Goal: Register for event/course

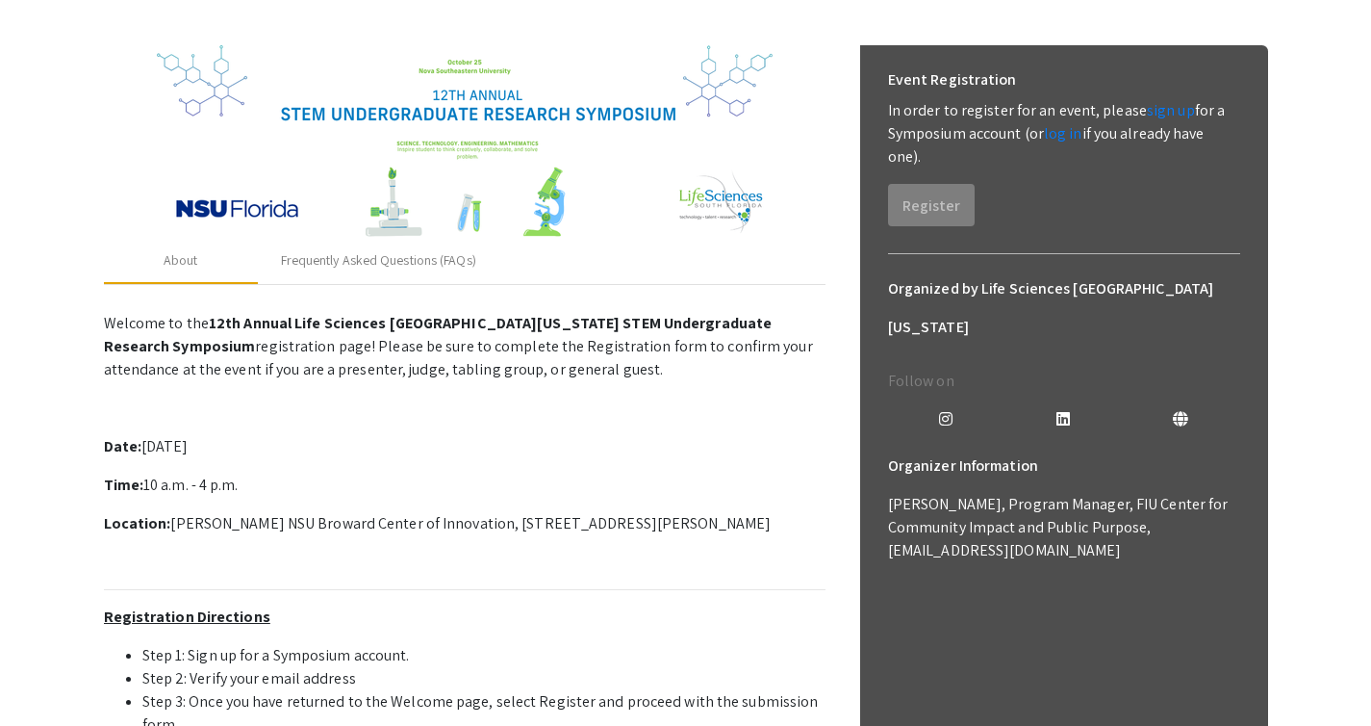
scroll to position [244, 0]
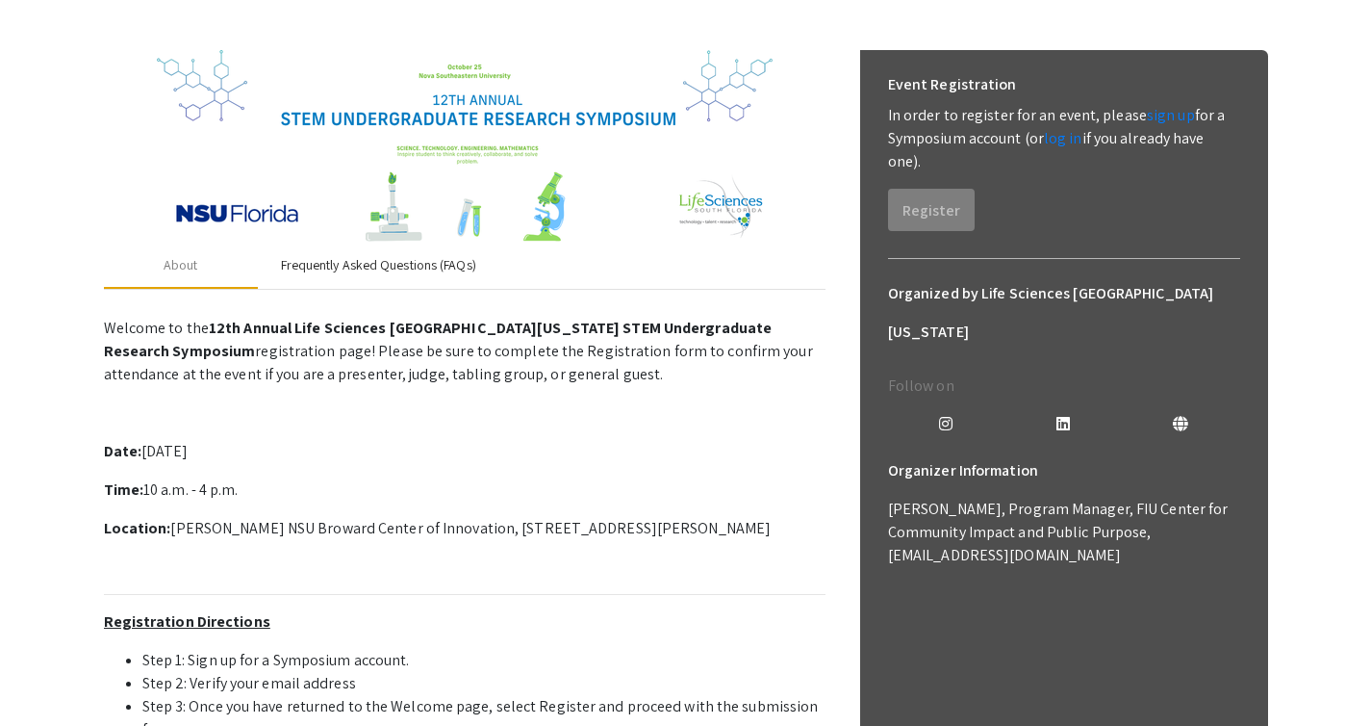
click at [448, 269] on div "Frequently Asked Questions (FAQs)" at bounding box center [378, 265] width 195 height 20
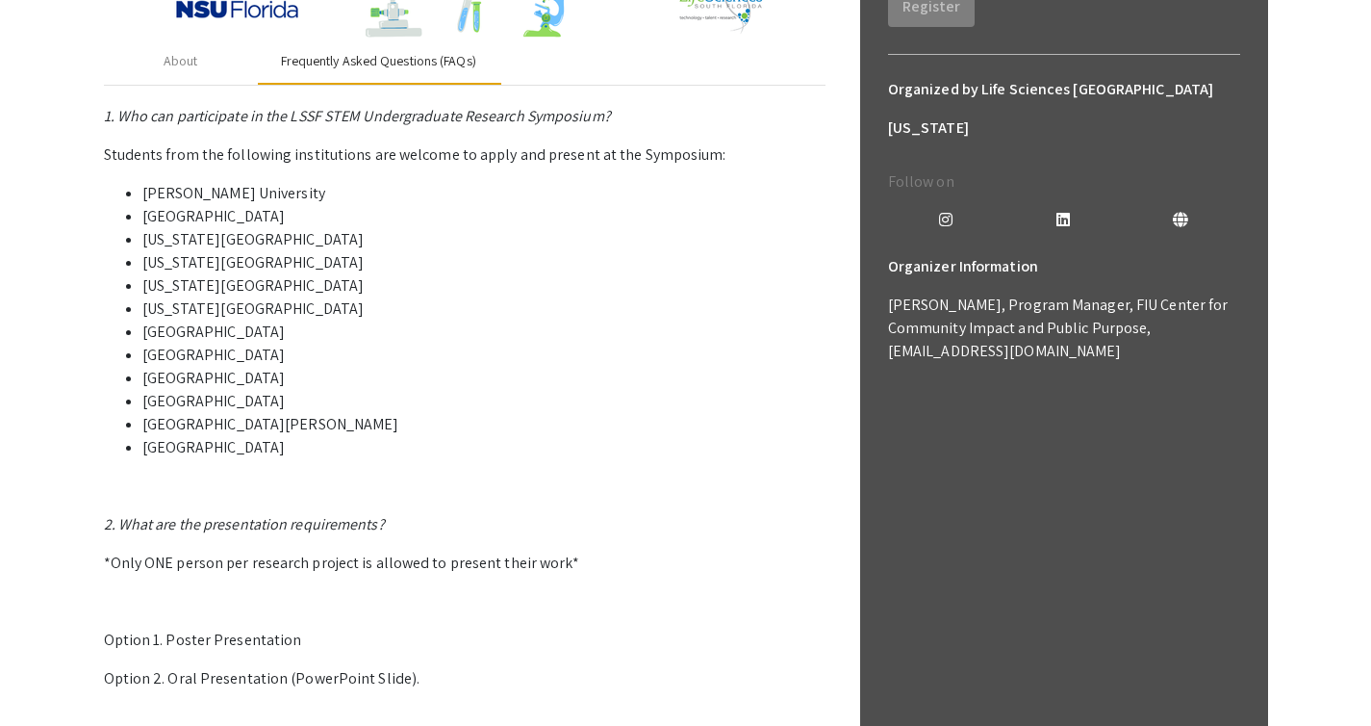
scroll to position [292, 0]
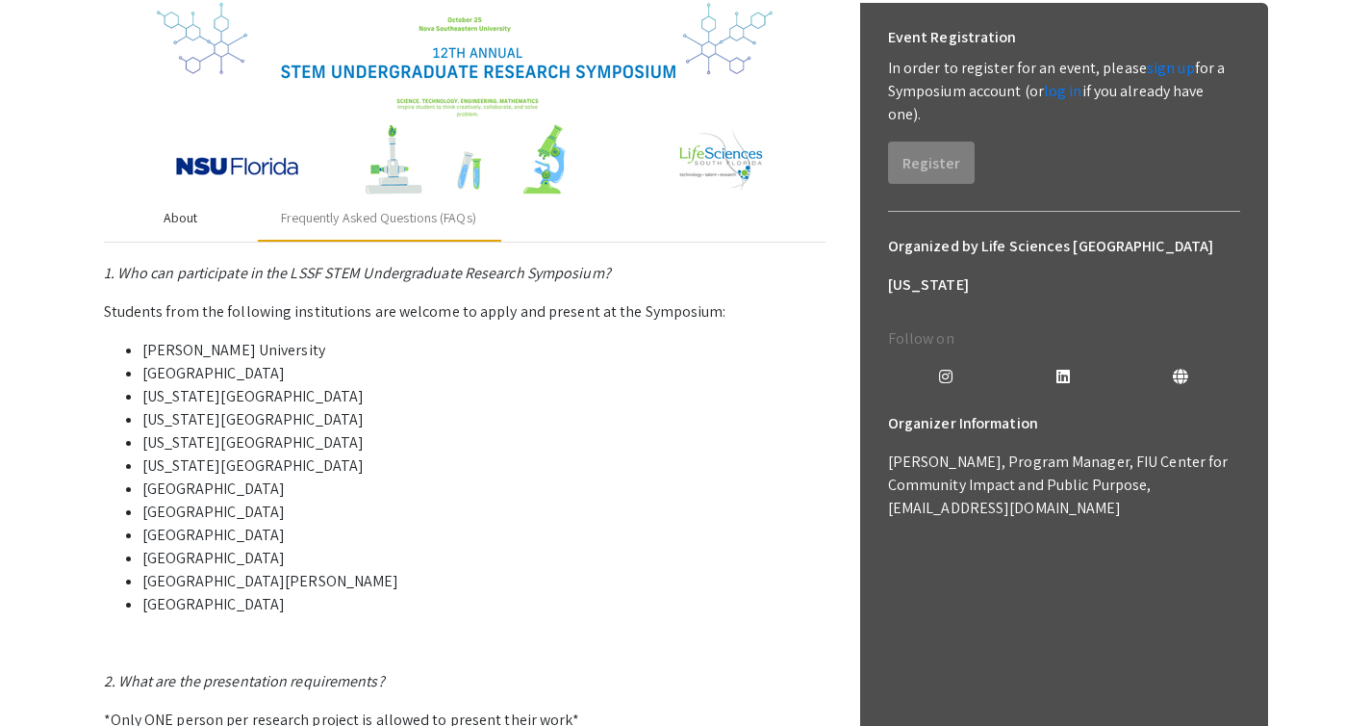
click at [182, 230] on div "About" at bounding box center [181, 218] width 154 height 46
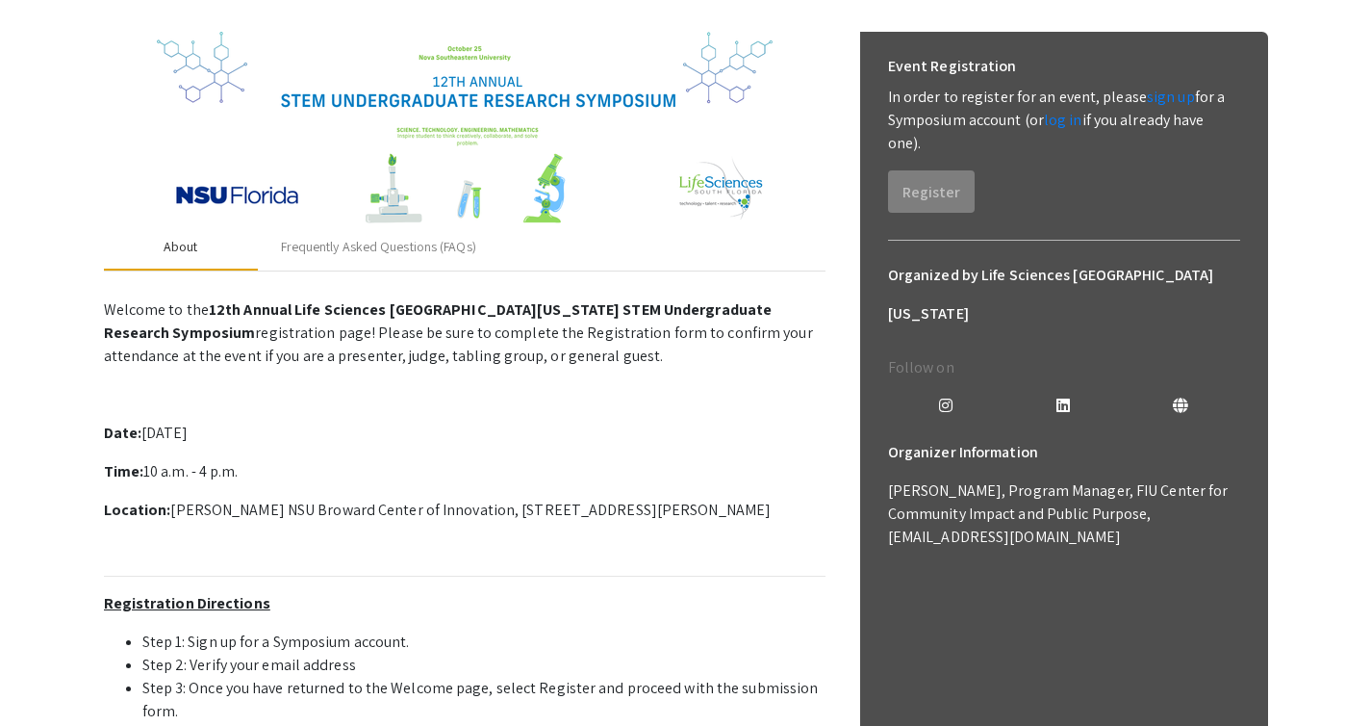
scroll to position [241, 0]
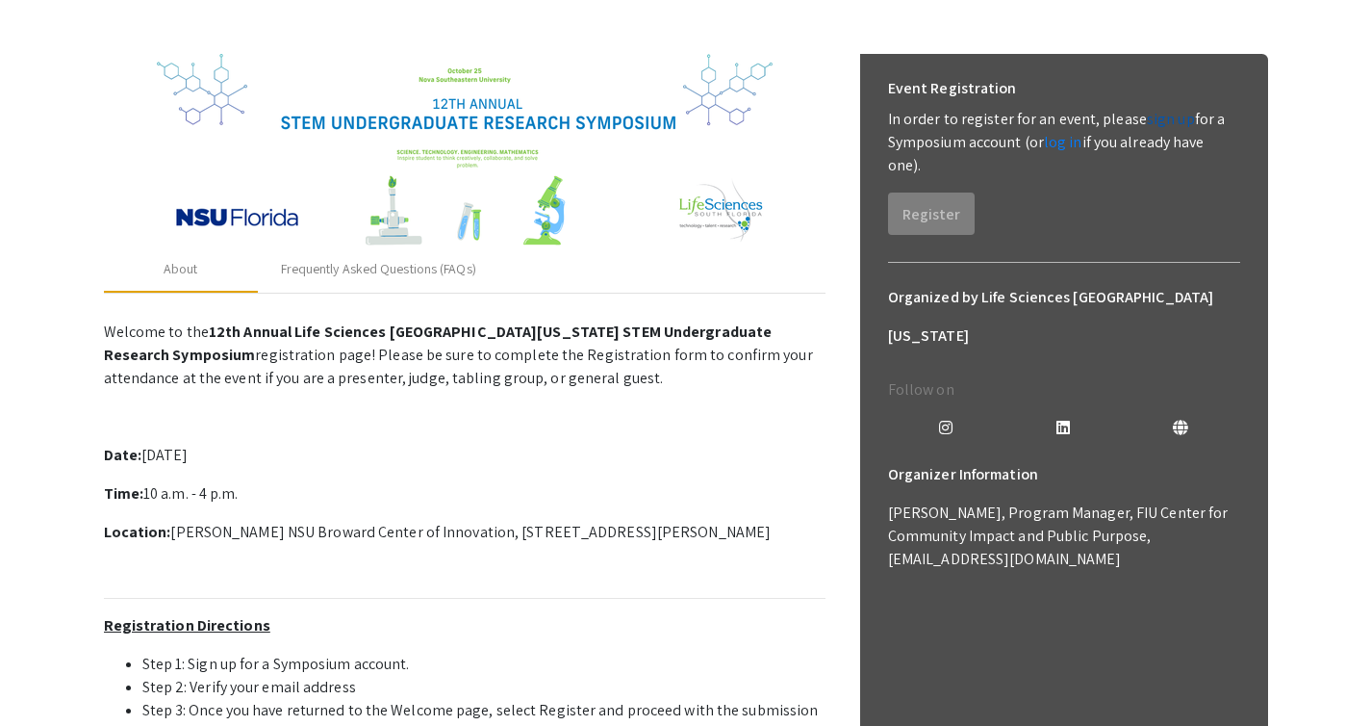
click at [1155, 121] on link "sign up" at bounding box center [1171, 119] width 48 height 20
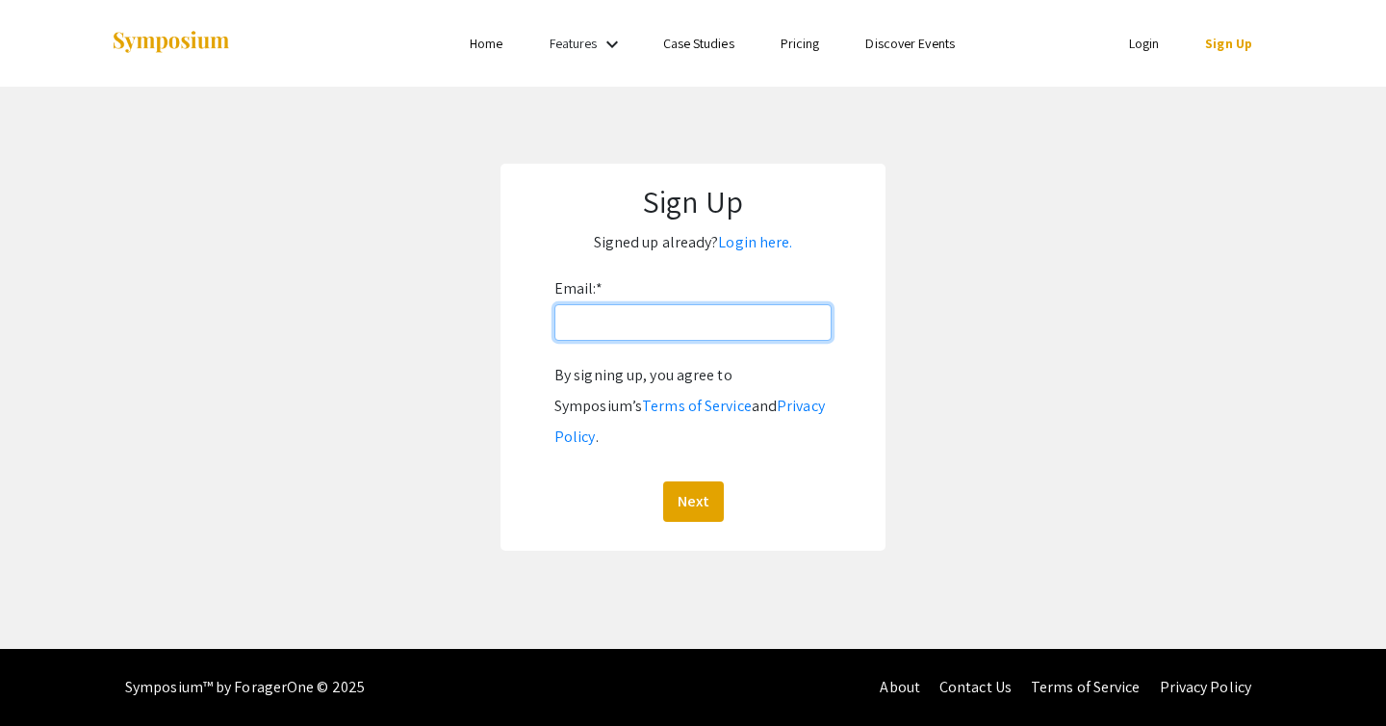
click at [681, 341] on input "Email: *" at bounding box center [692, 322] width 277 height 37
click at [744, 278] on div "Email: * By signing up, you agree to Symposium’s Terms of Service and Privacy P…" at bounding box center [692, 397] width 277 height 248
click at [703, 330] on input "Email: *" at bounding box center [692, 322] width 277 height 37
type input "ammar03ahmed@gmail.com"
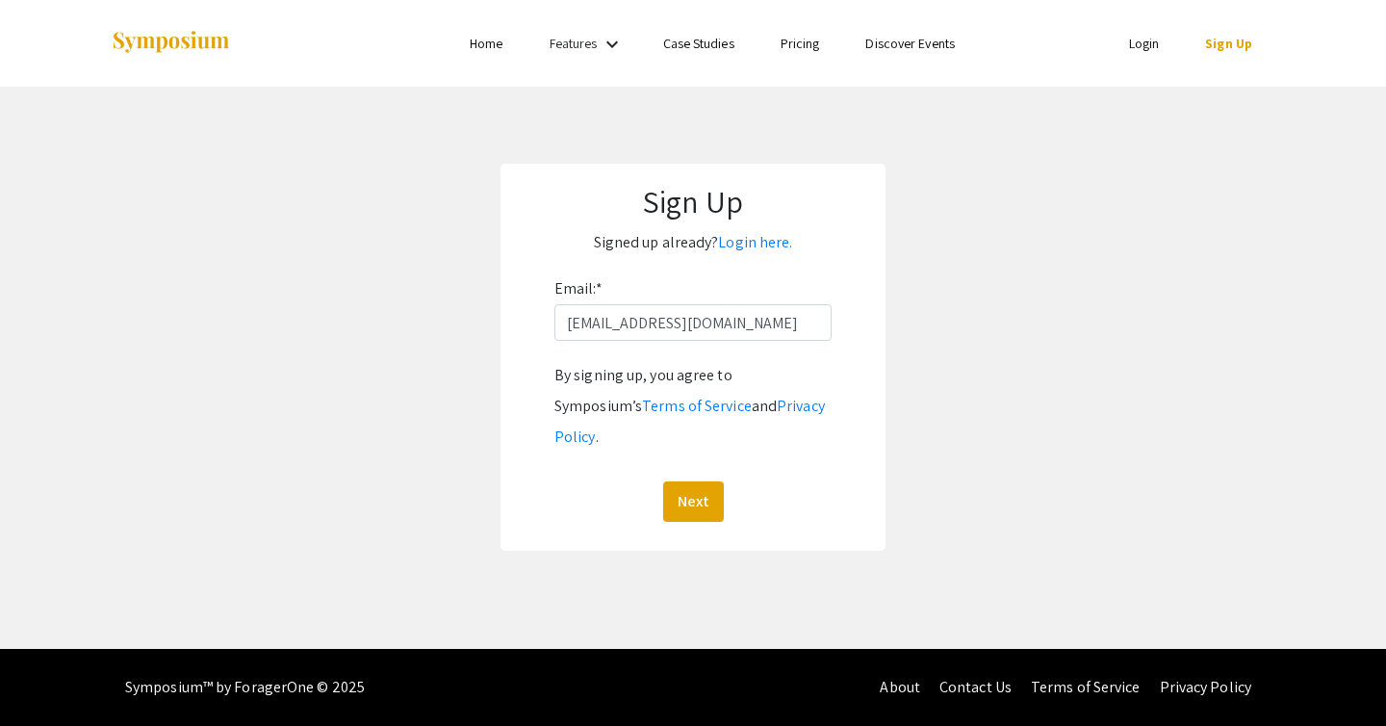
click at [845, 312] on form "Email: * ammar03ahmed@gmail.com By signing up, you agree to Symposium’s Terms o…" at bounding box center [693, 397] width 346 height 248
click at [693, 481] on button "Next" at bounding box center [693, 501] width 61 height 40
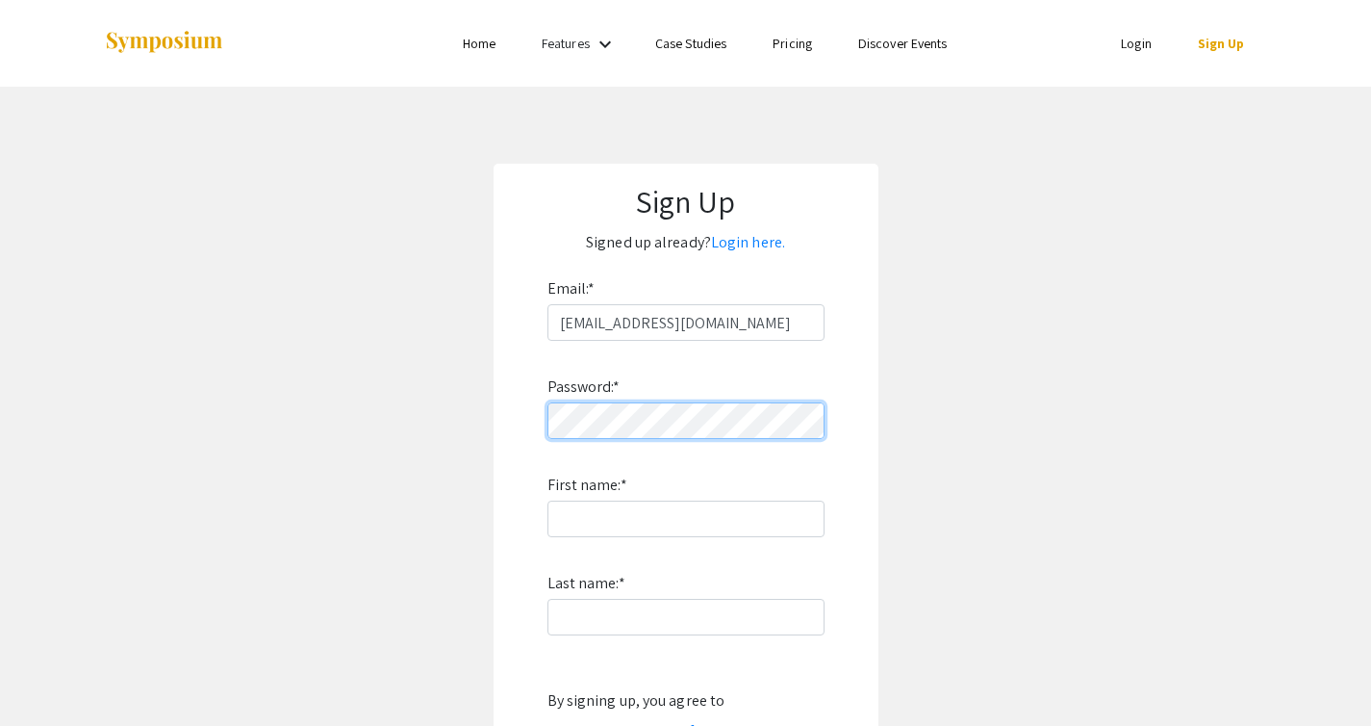
scroll to position [37, 0]
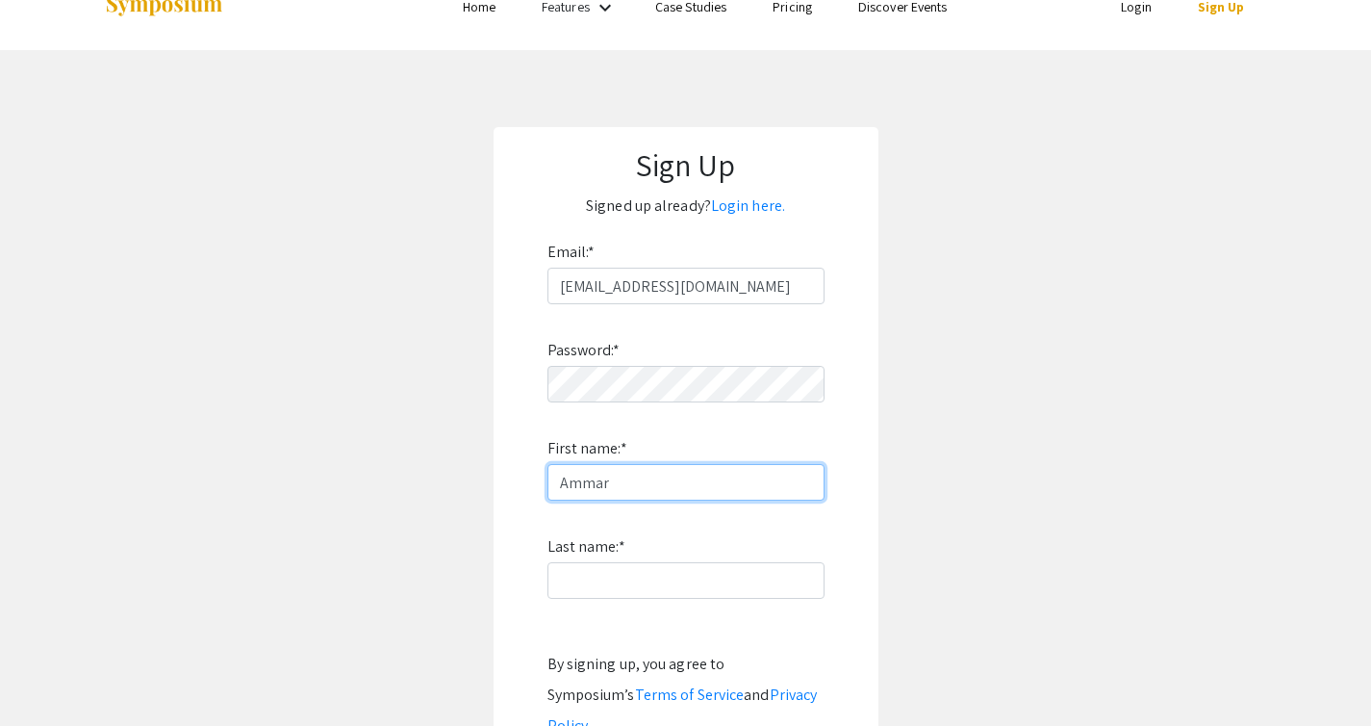
type input "Ammar"
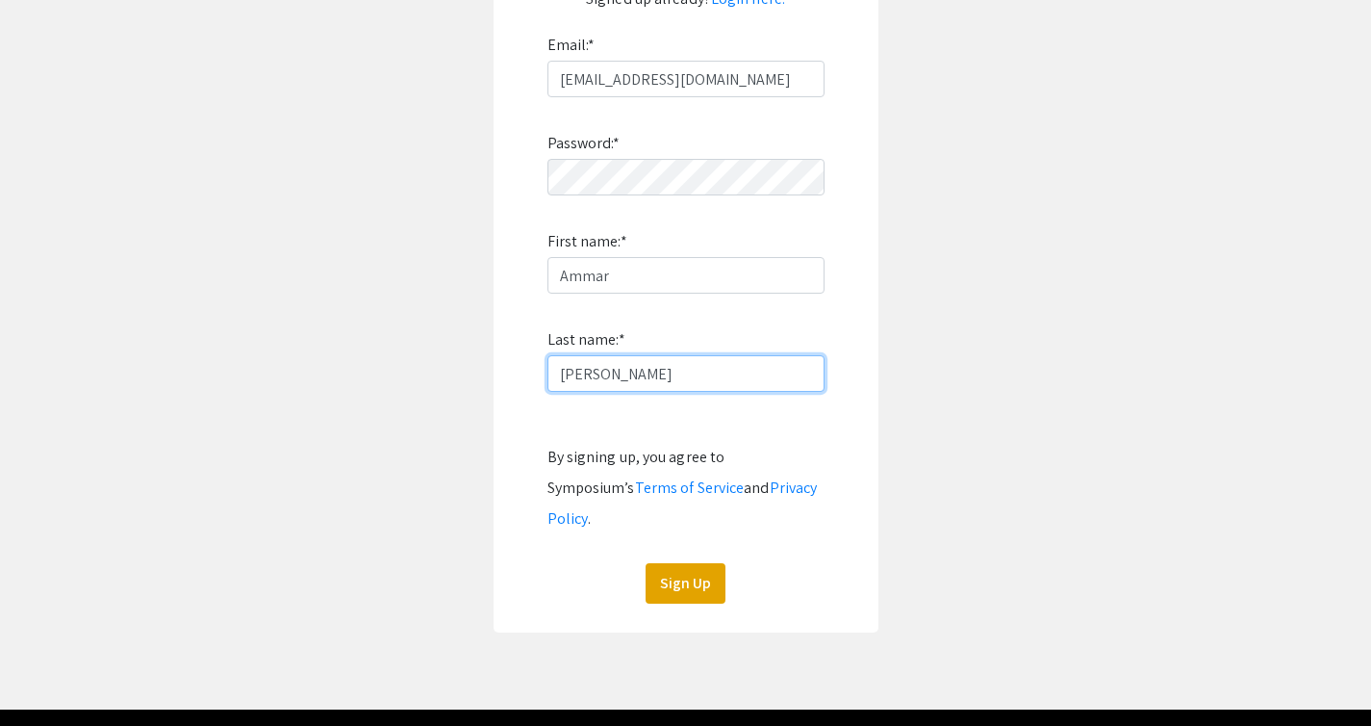
scroll to position [273, 0]
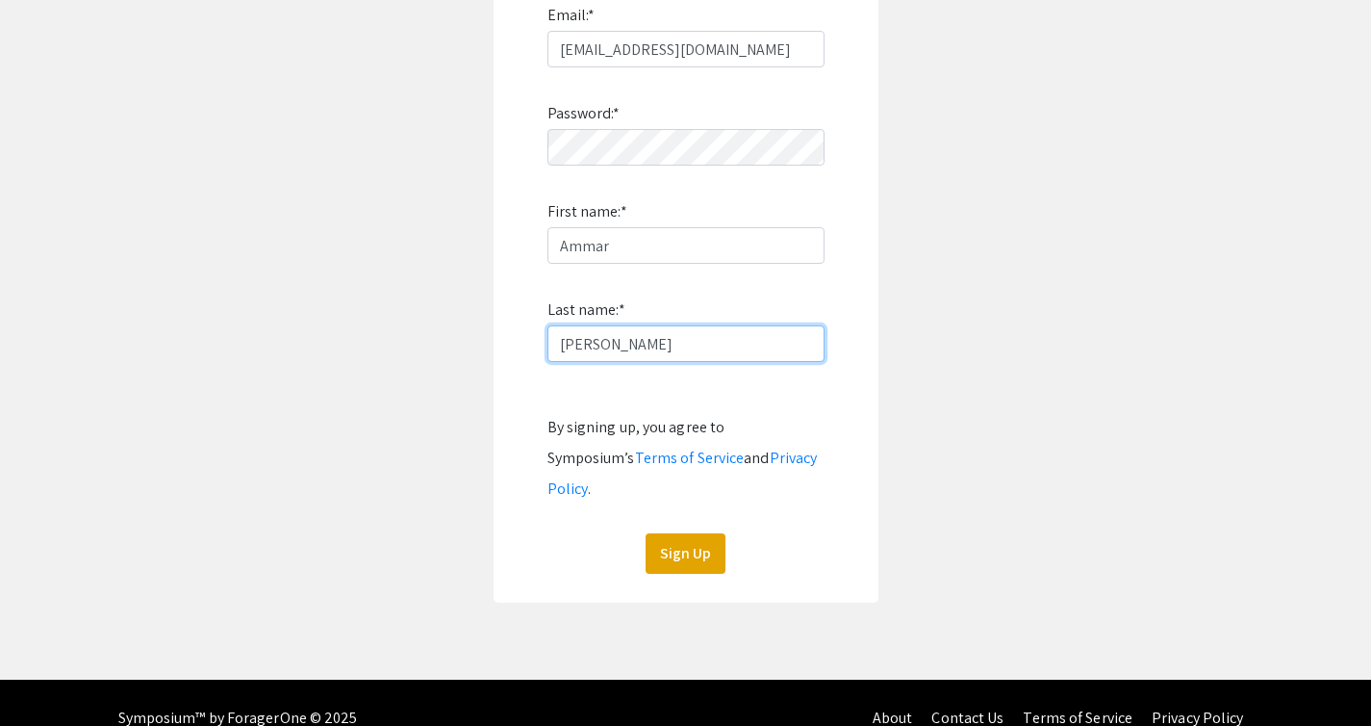
type input "Ahmed"
click at [726, 533] on div "Sign Up" at bounding box center [686, 553] width 277 height 40
click at [701, 533] on button "Sign Up" at bounding box center [686, 553] width 80 height 40
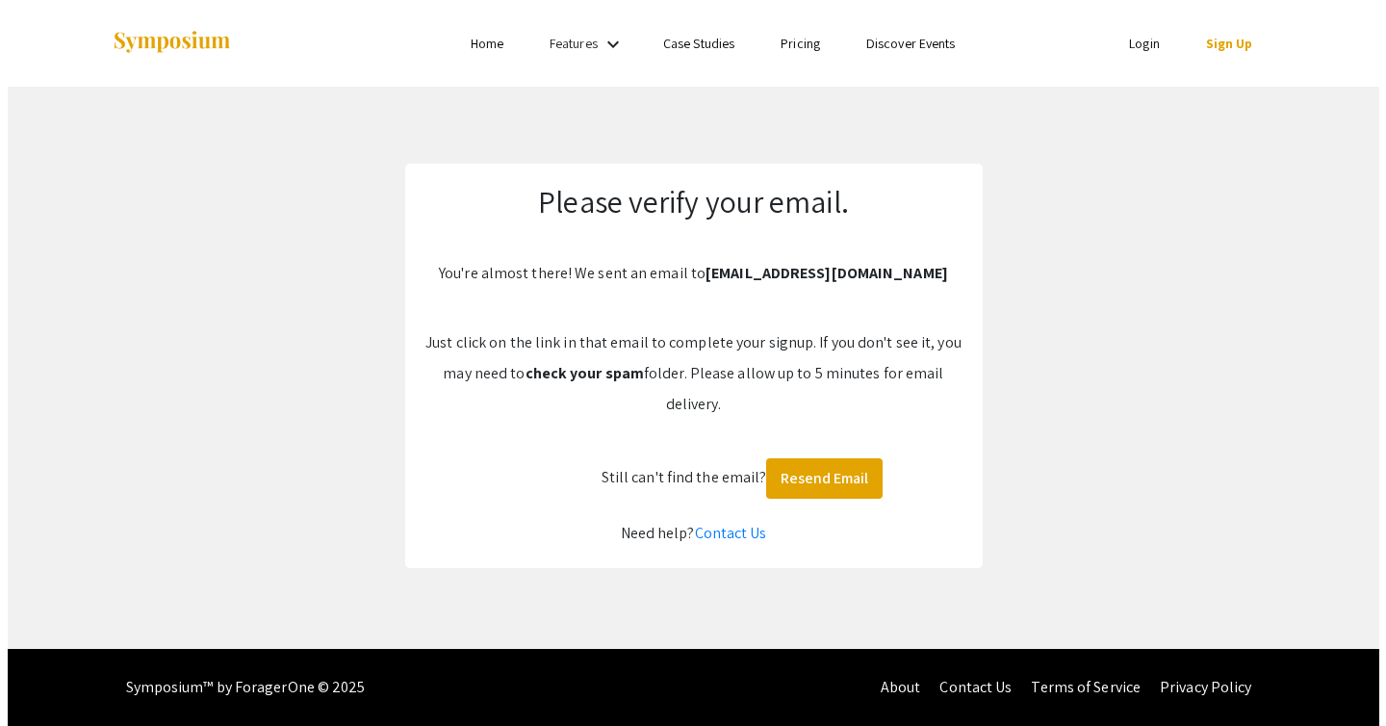
scroll to position [0, 0]
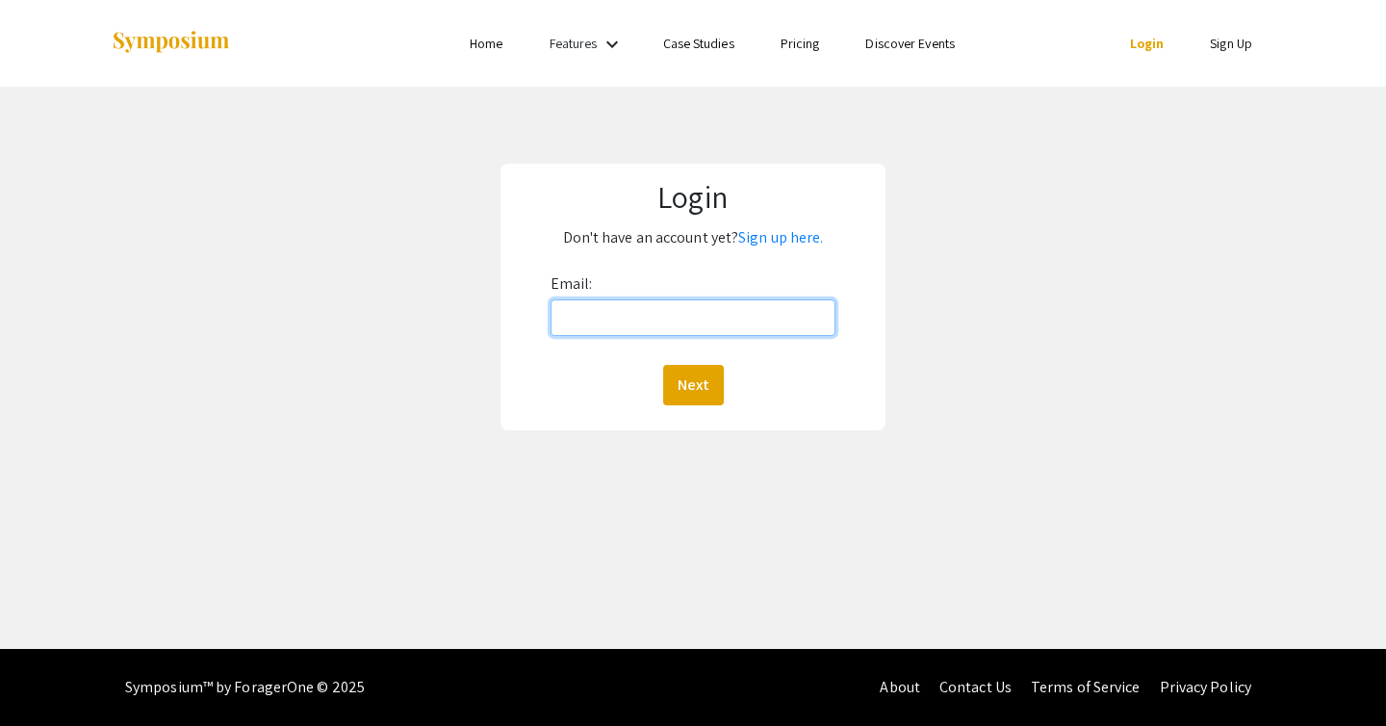
click at [767, 310] on input "Email:" at bounding box center [693, 317] width 286 height 37
type input "ammar03ahmed@gmail.com"
click at [663, 365] on button "Next" at bounding box center [693, 385] width 61 height 40
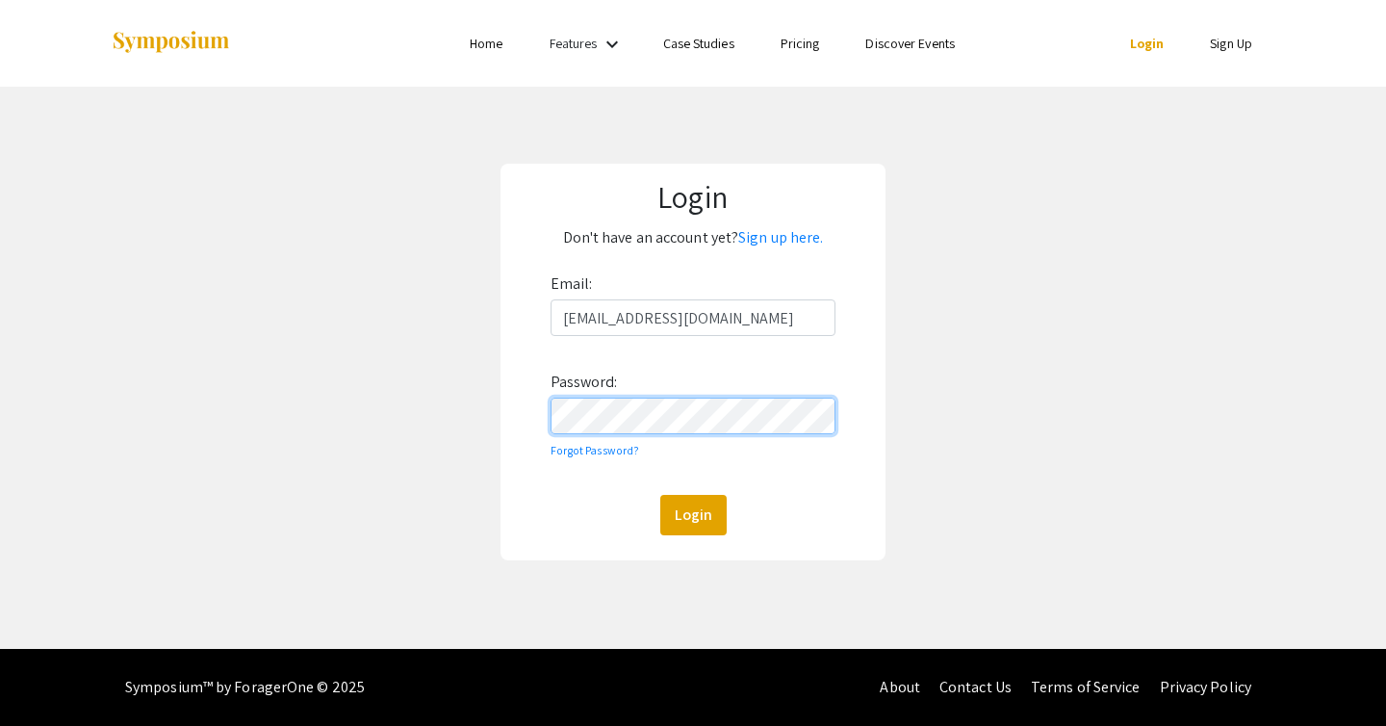
click at [660, 495] on button "Login" at bounding box center [693, 515] width 66 height 40
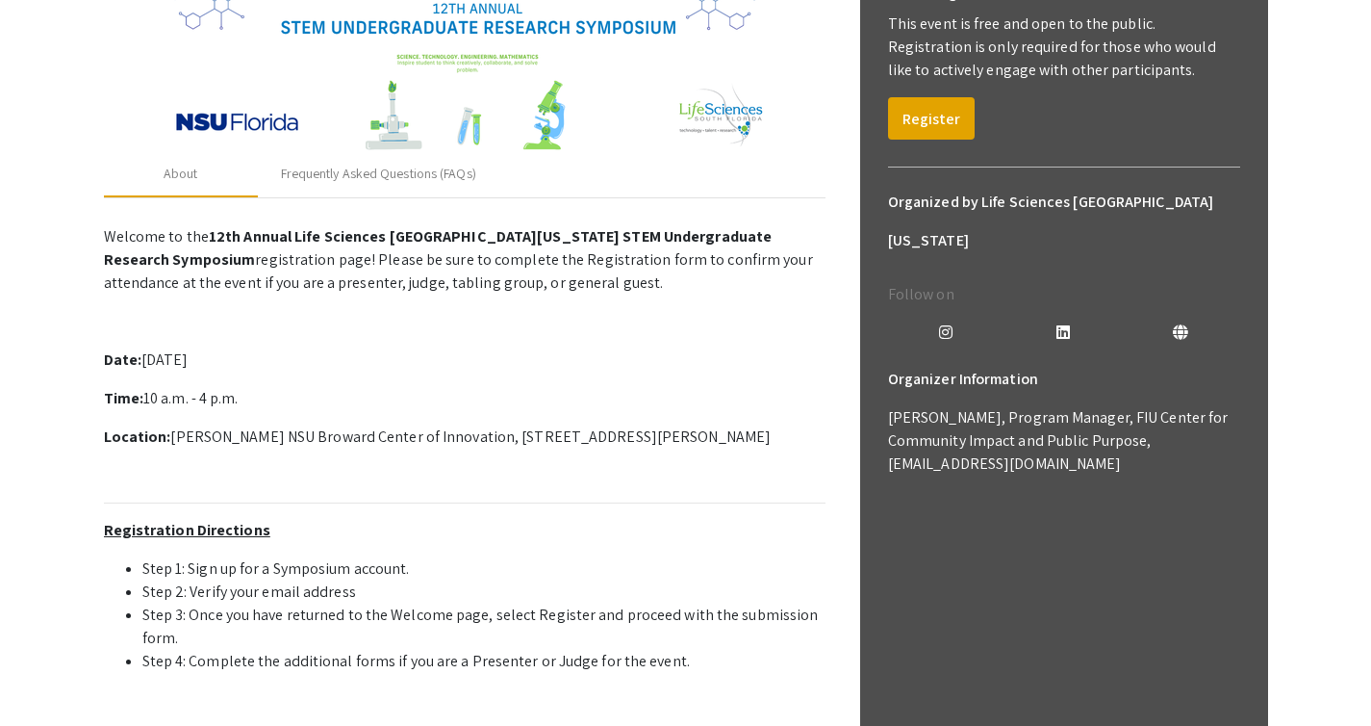
scroll to position [334, 0]
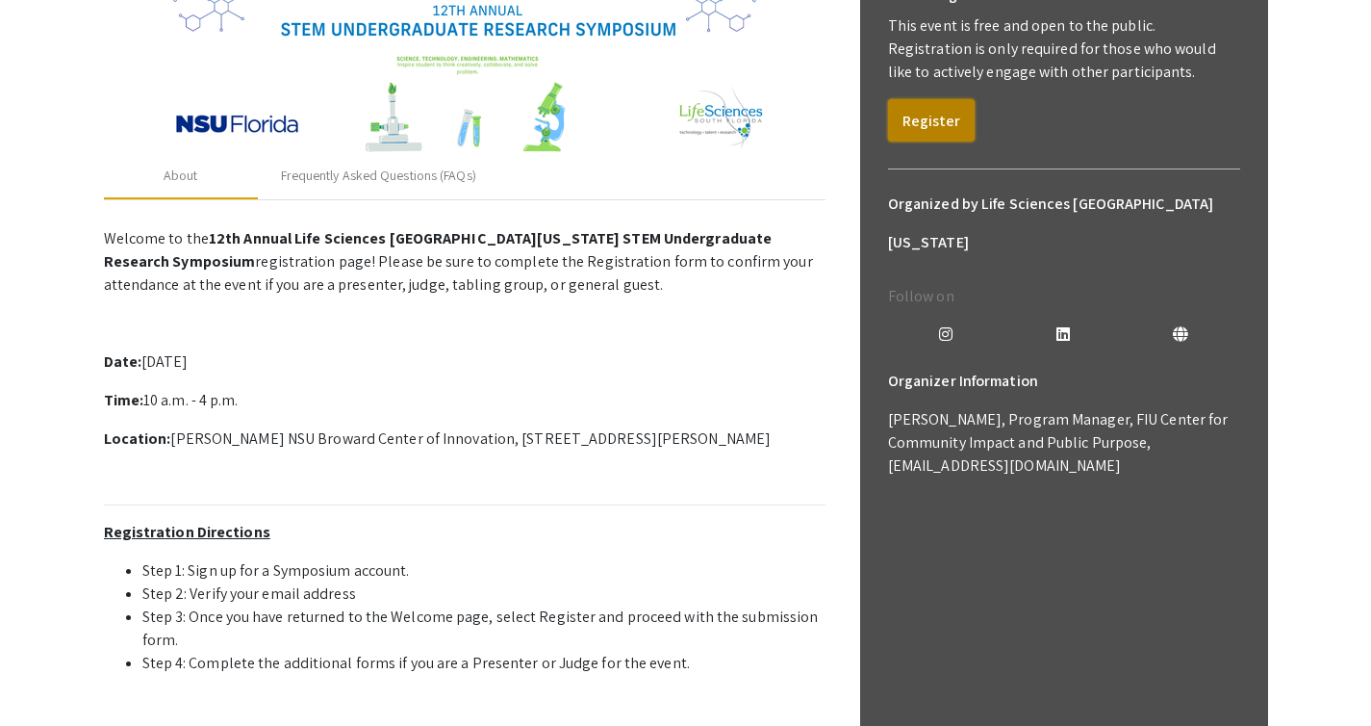
click at [952, 123] on button "Register" at bounding box center [931, 120] width 87 height 42
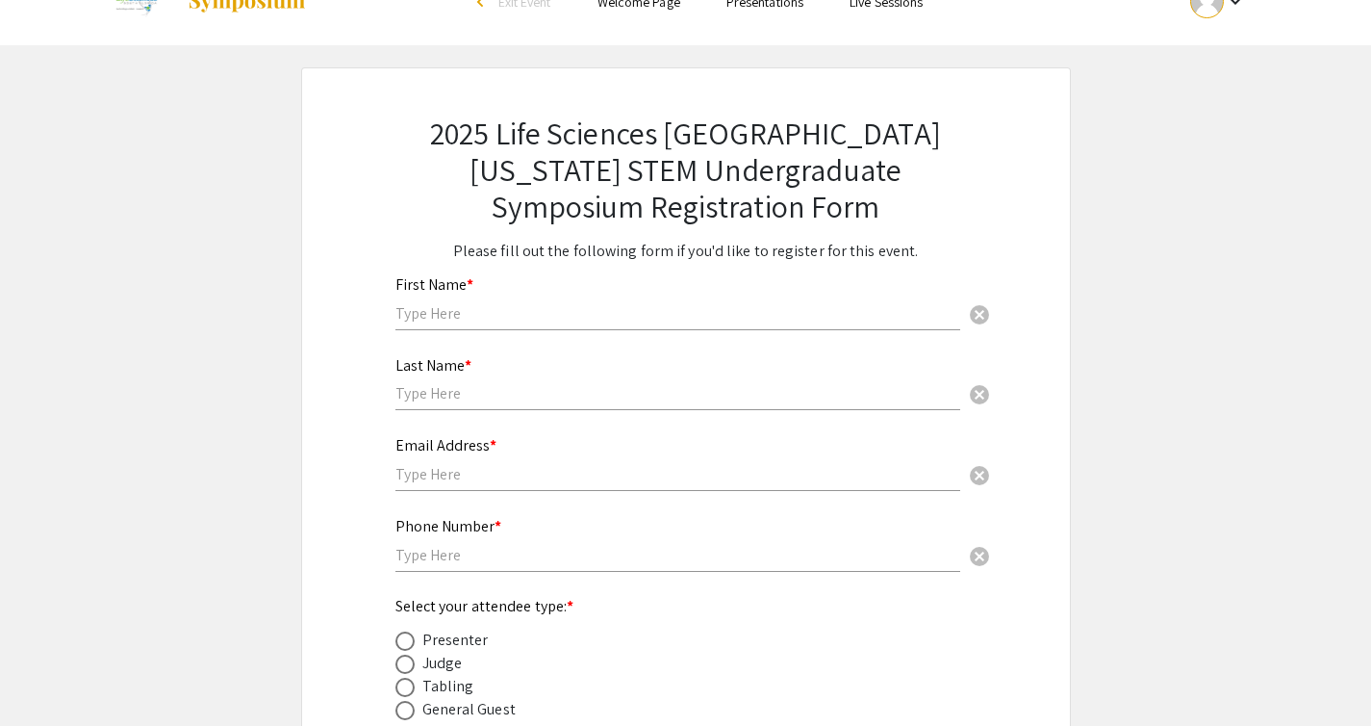
scroll to position [74, 0]
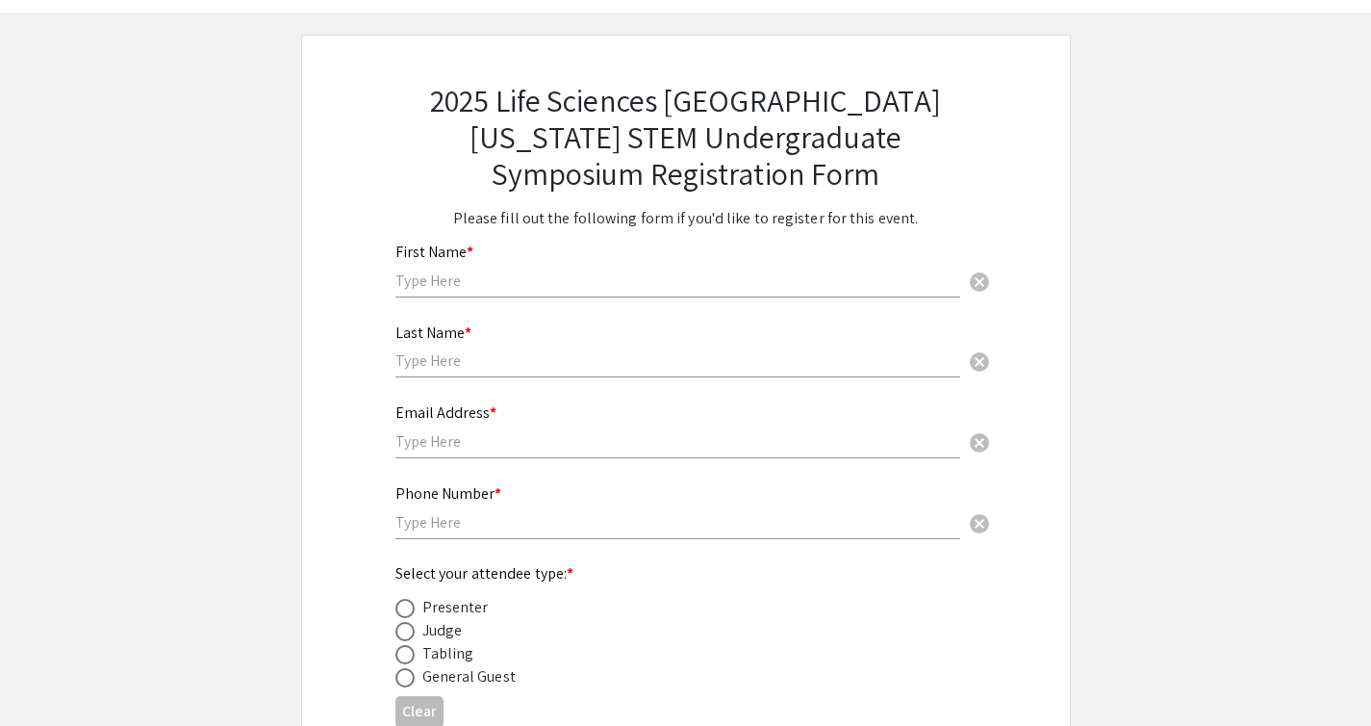
click at [672, 273] on input "text" at bounding box center [678, 280] width 565 height 20
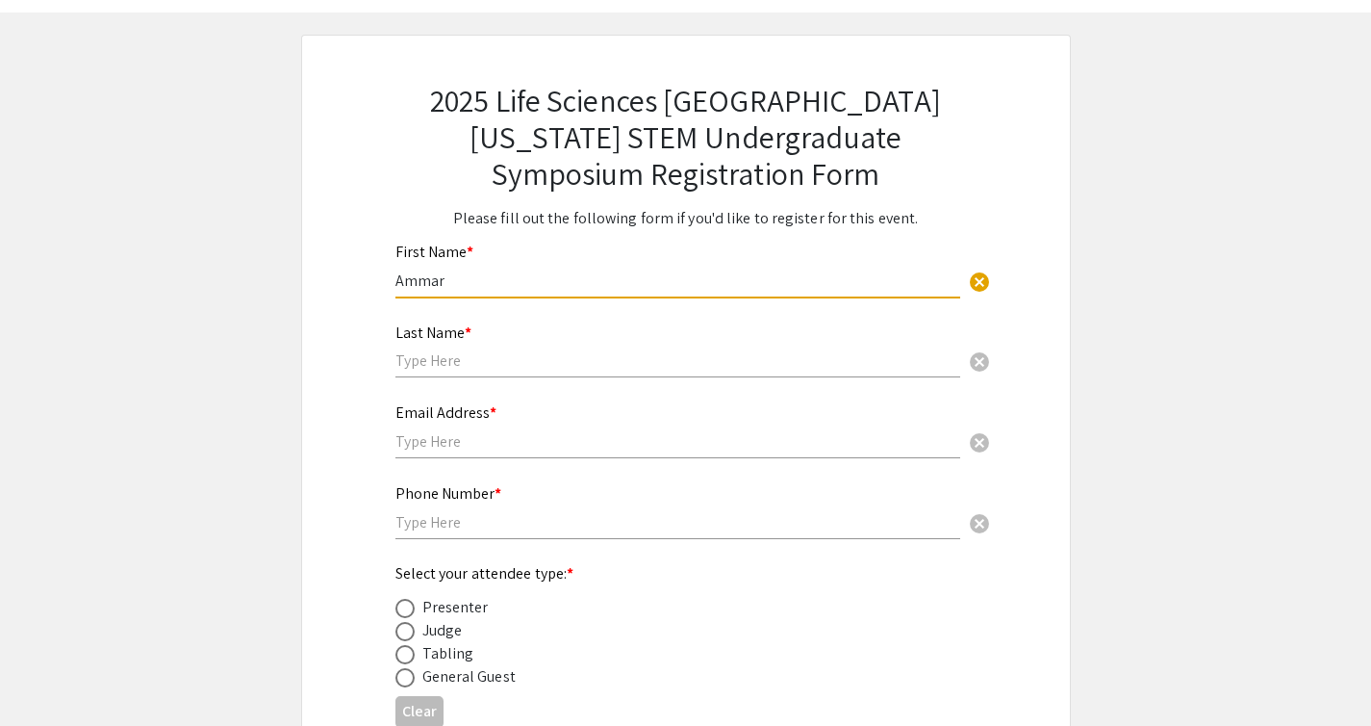
type input "Ammar"
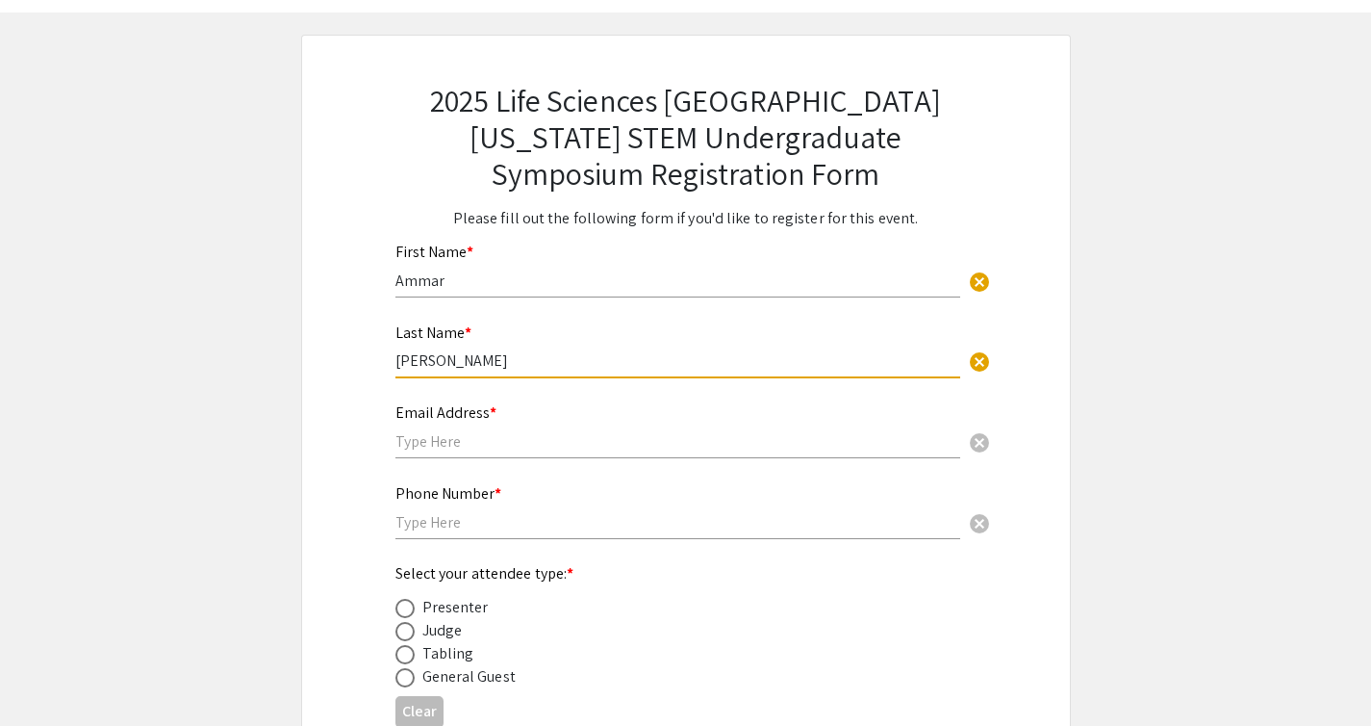
type input "Ahmed"
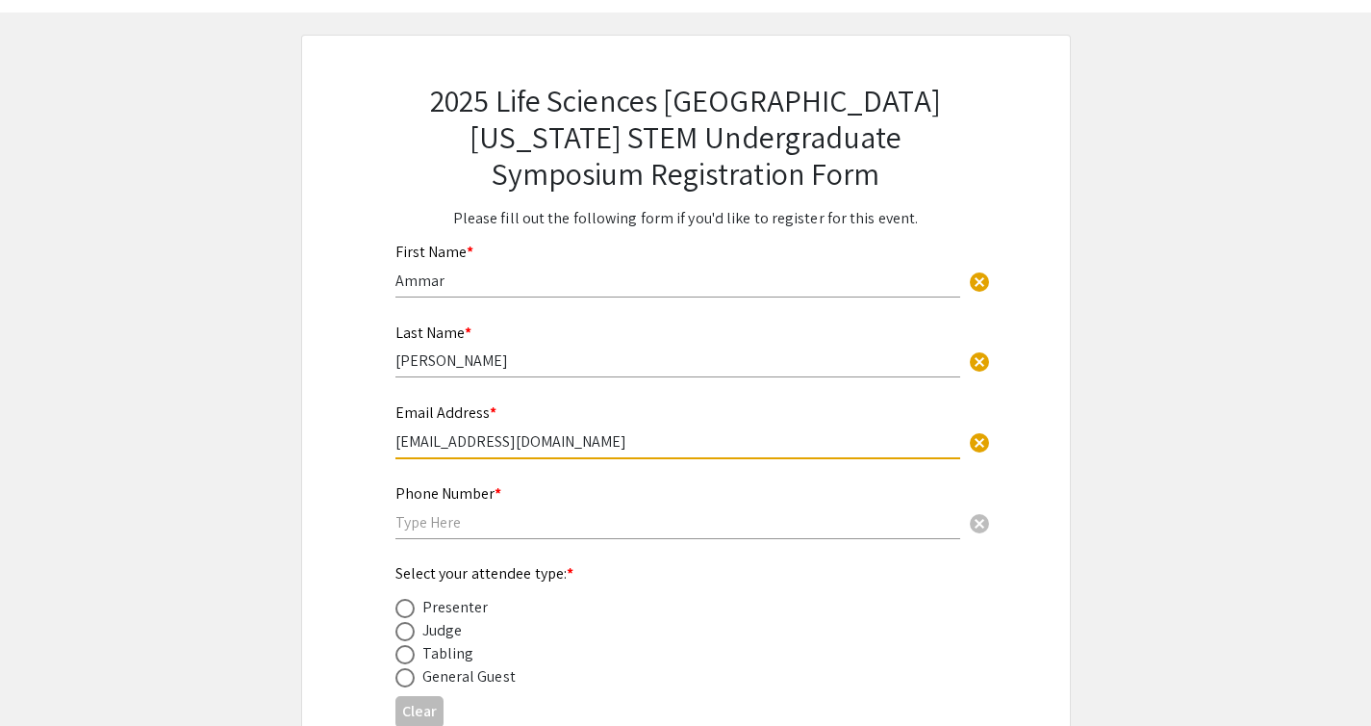
type input "ammar03ahmed@gmail.com"
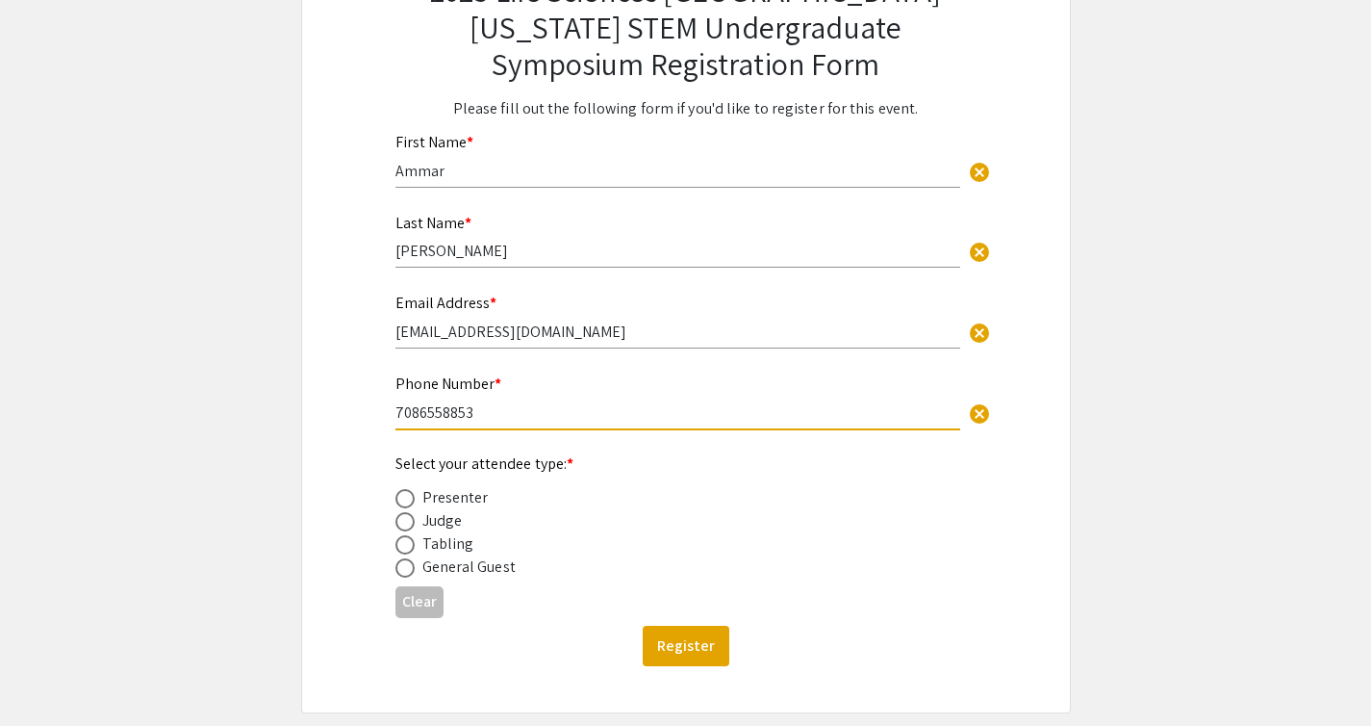
scroll to position [257, 0]
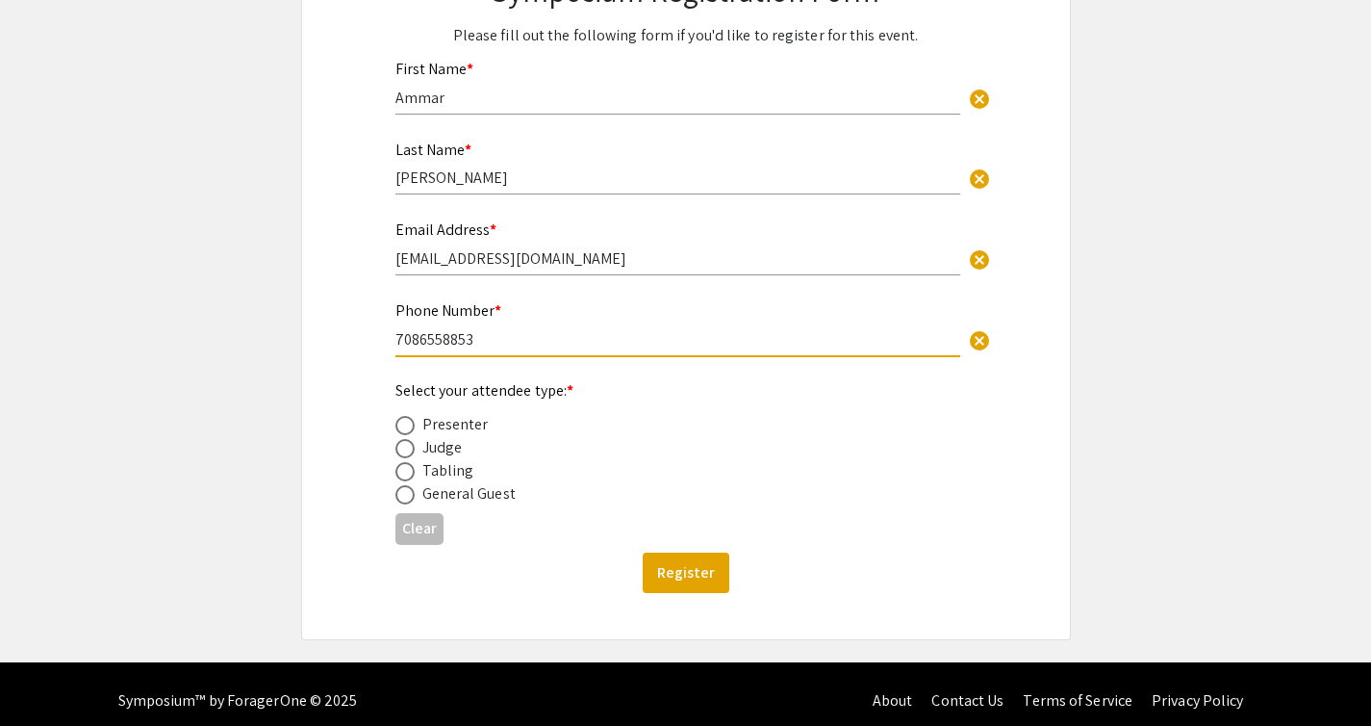
type input "7086558853"
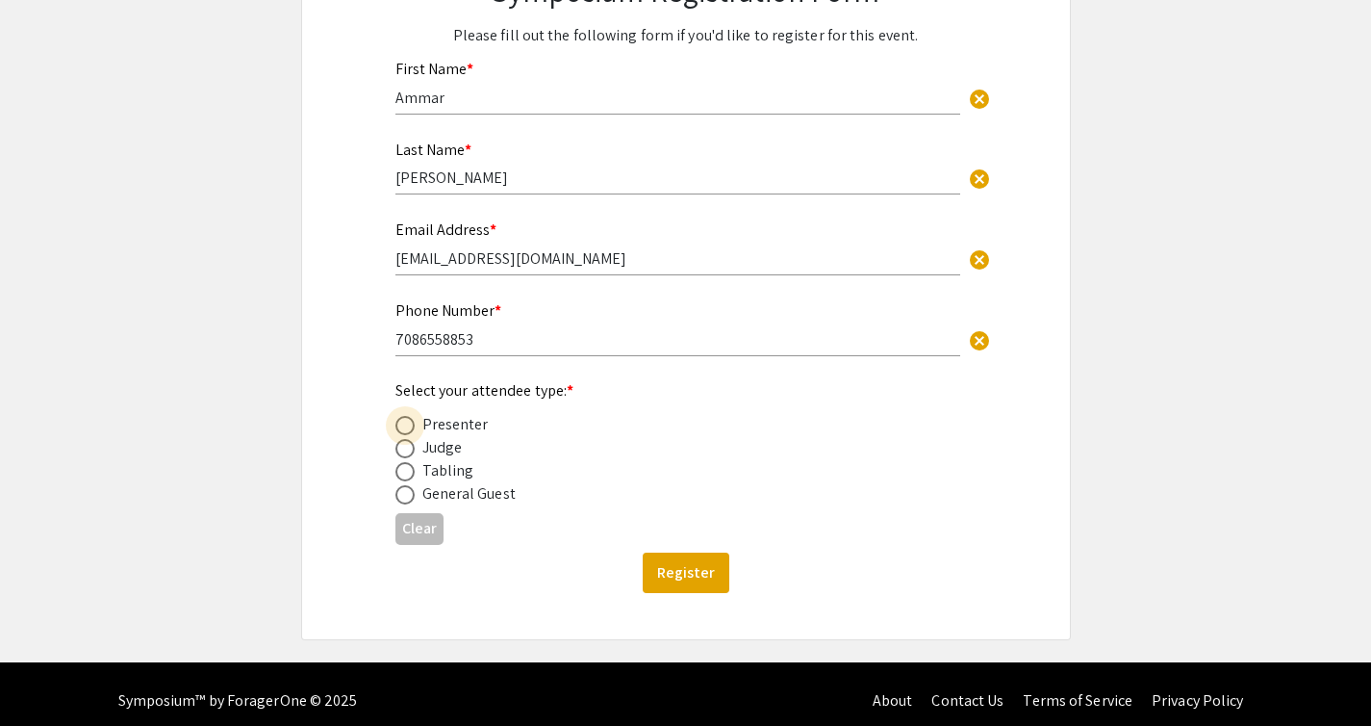
click at [412, 428] on span at bounding box center [405, 425] width 19 height 19
click at [412, 428] on input "radio" at bounding box center [405, 425] width 19 height 19
radio input "true"
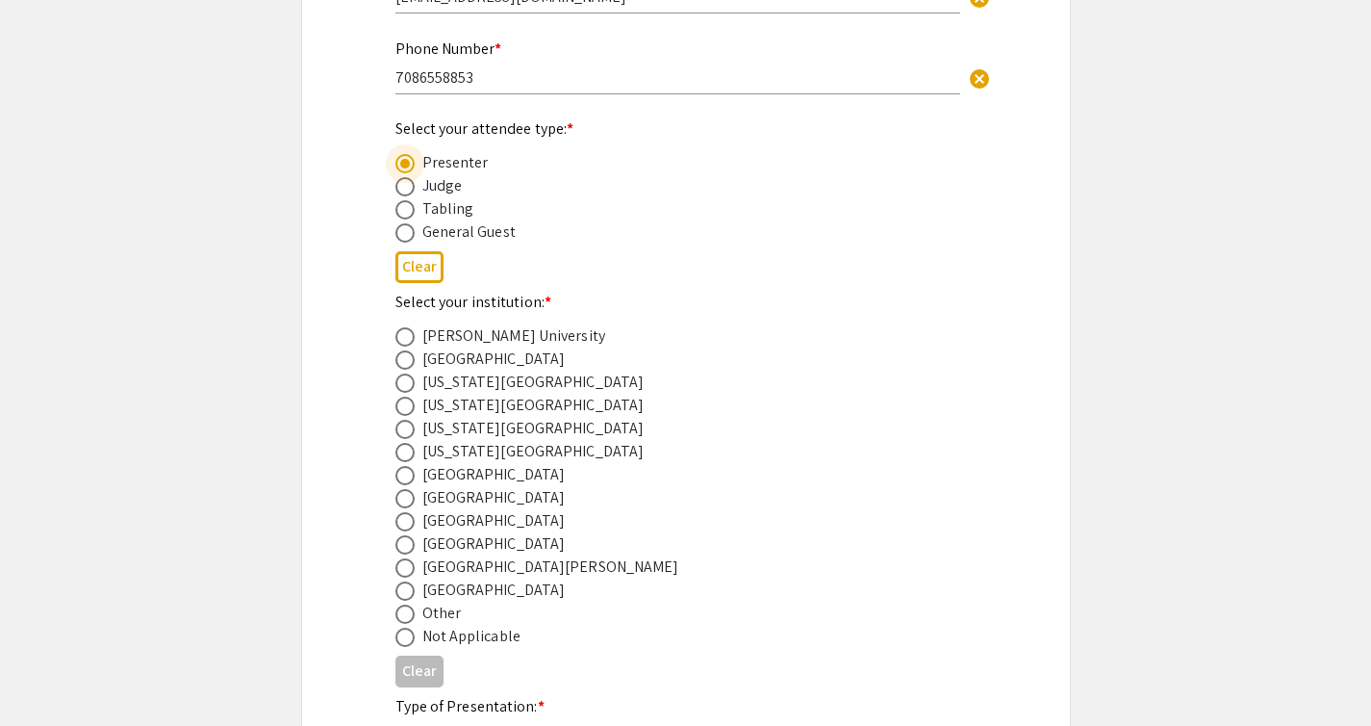
scroll to position [527, 0]
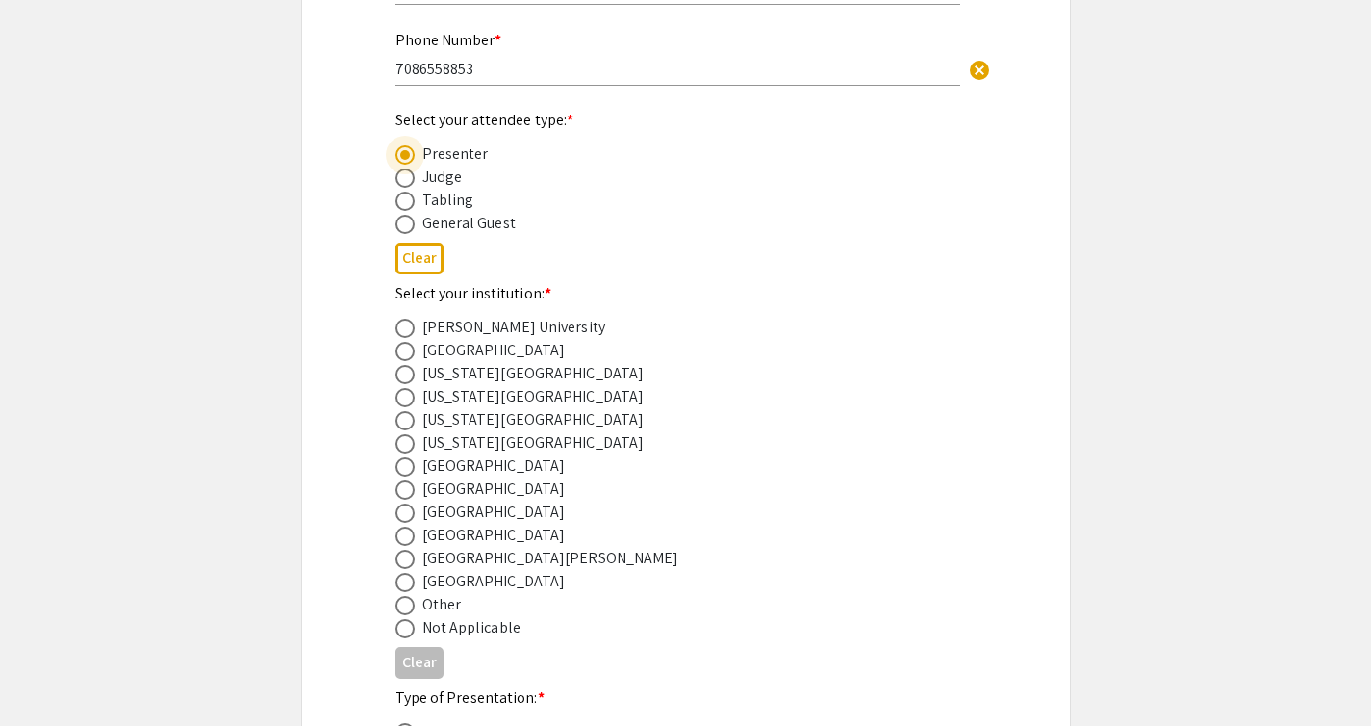
click at [401, 520] on span at bounding box center [405, 512] width 19 height 19
click at [401, 520] on input "radio" at bounding box center [405, 512] width 19 height 19
radio input "true"
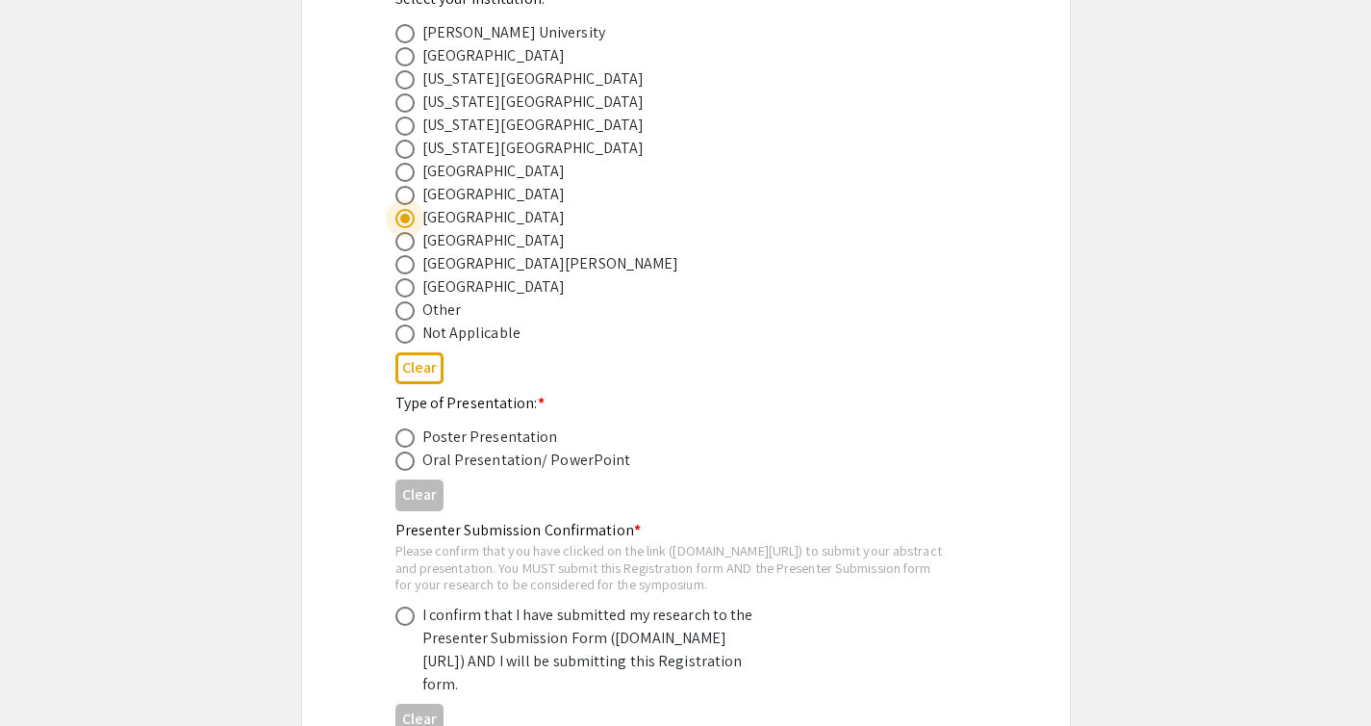
scroll to position [827, 0]
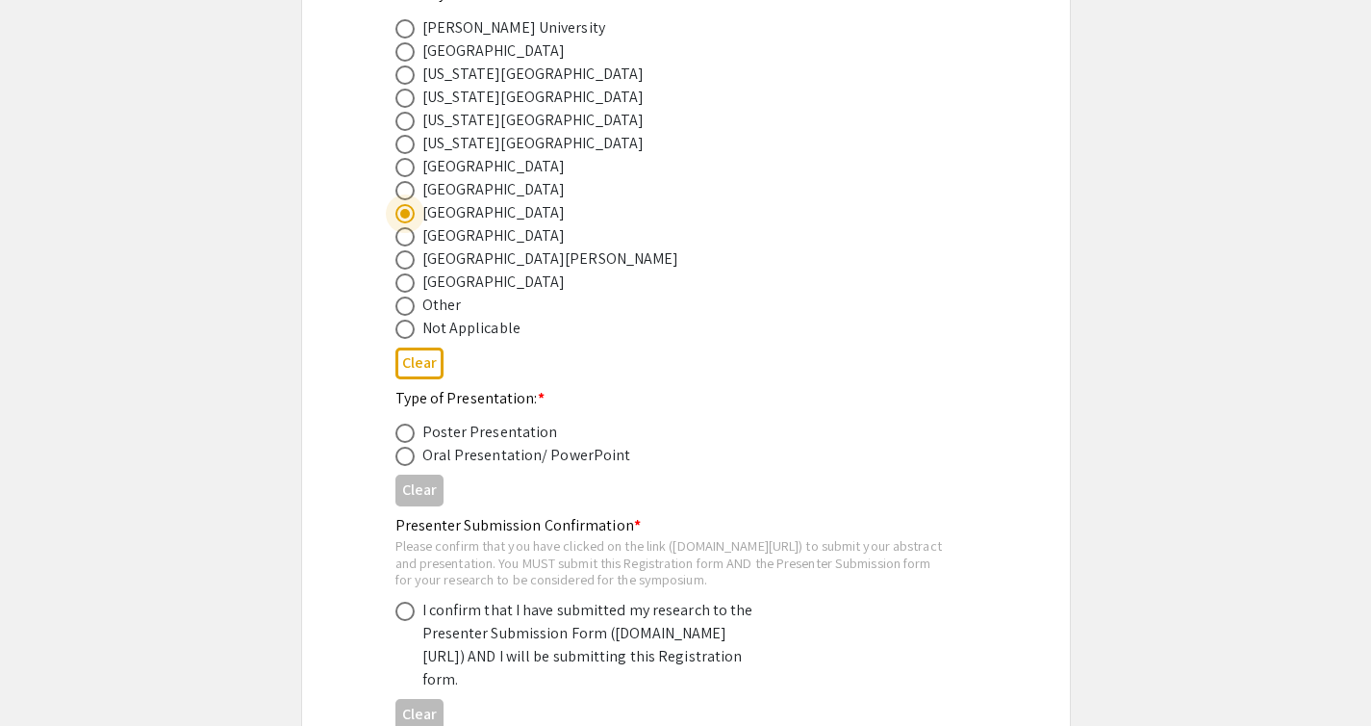
click at [405, 433] on span at bounding box center [405, 432] width 19 height 19
click at [405, 433] on input "radio" at bounding box center [405, 432] width 19 height 19
radio input "true"
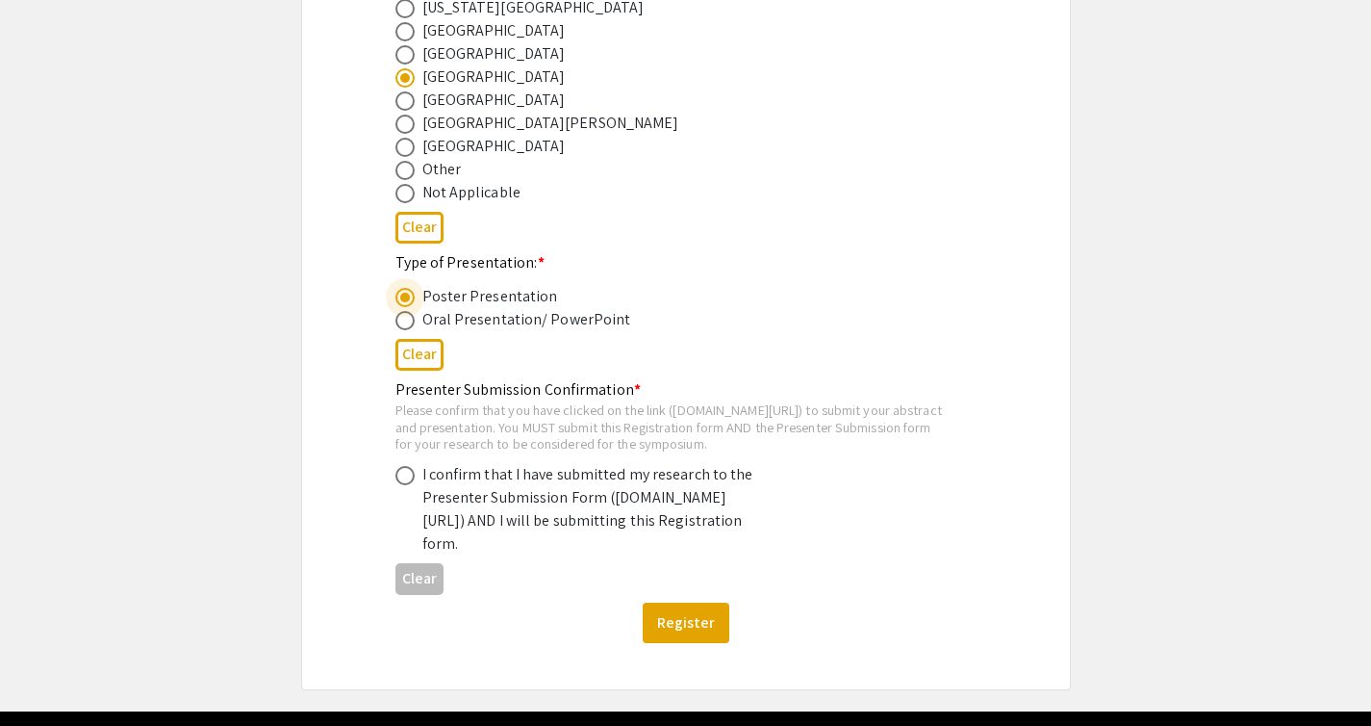
scroll to position [1004, 0]
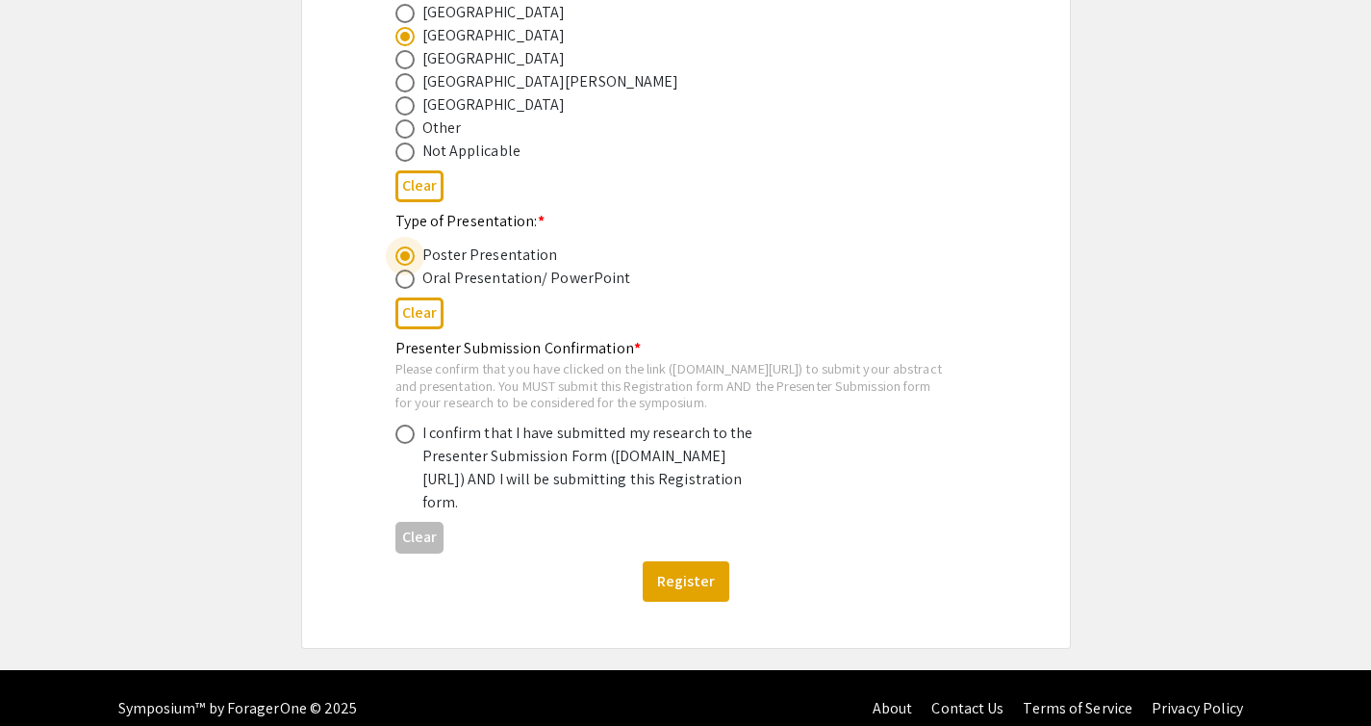
click at [412, 444] on span at bounding box center [405, 433] width 19 height 19
click at [412, 444] on input "radio" at bounding box center [405, 433] width 19 height 19
radio input "true"
click at [683, 602] on button "Register" at bounding box center [686, 581] width 87 height 40
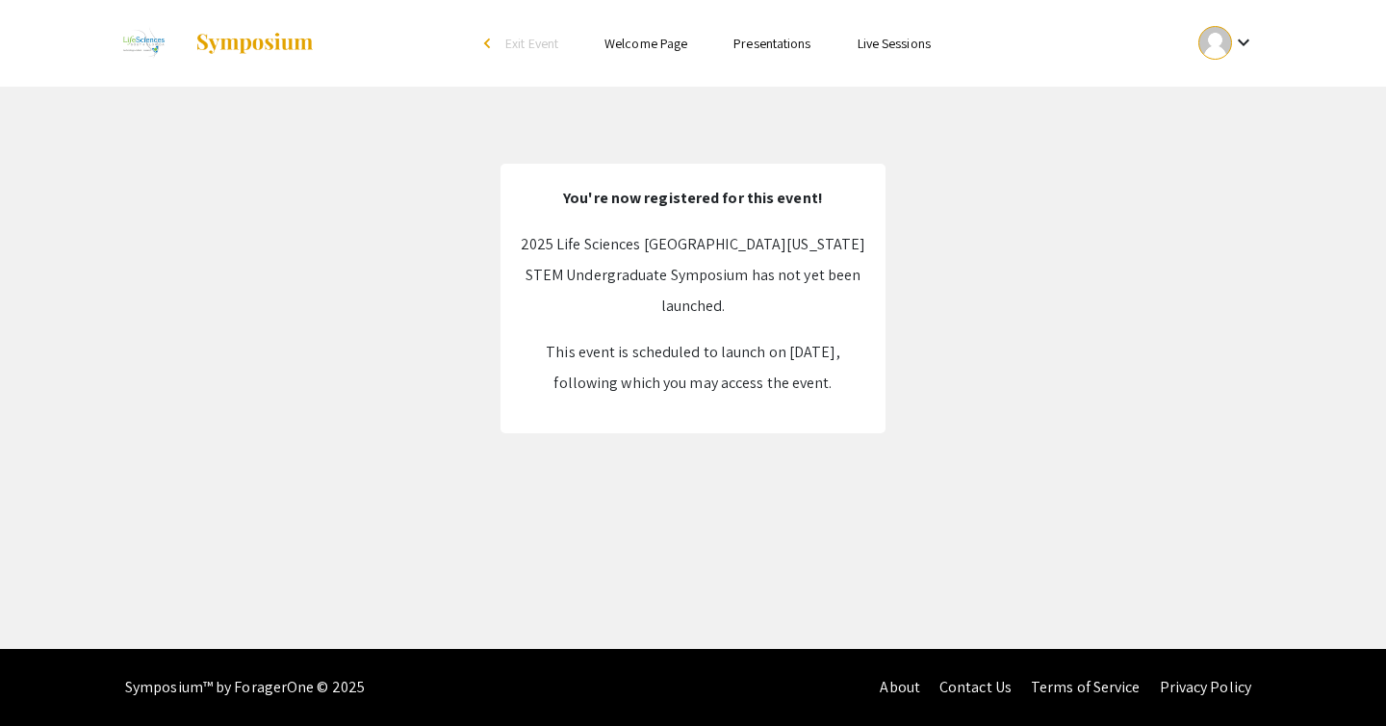
click at [764, 44] on link "Presentations" at bounding box center [771, 43] width 77 height 17
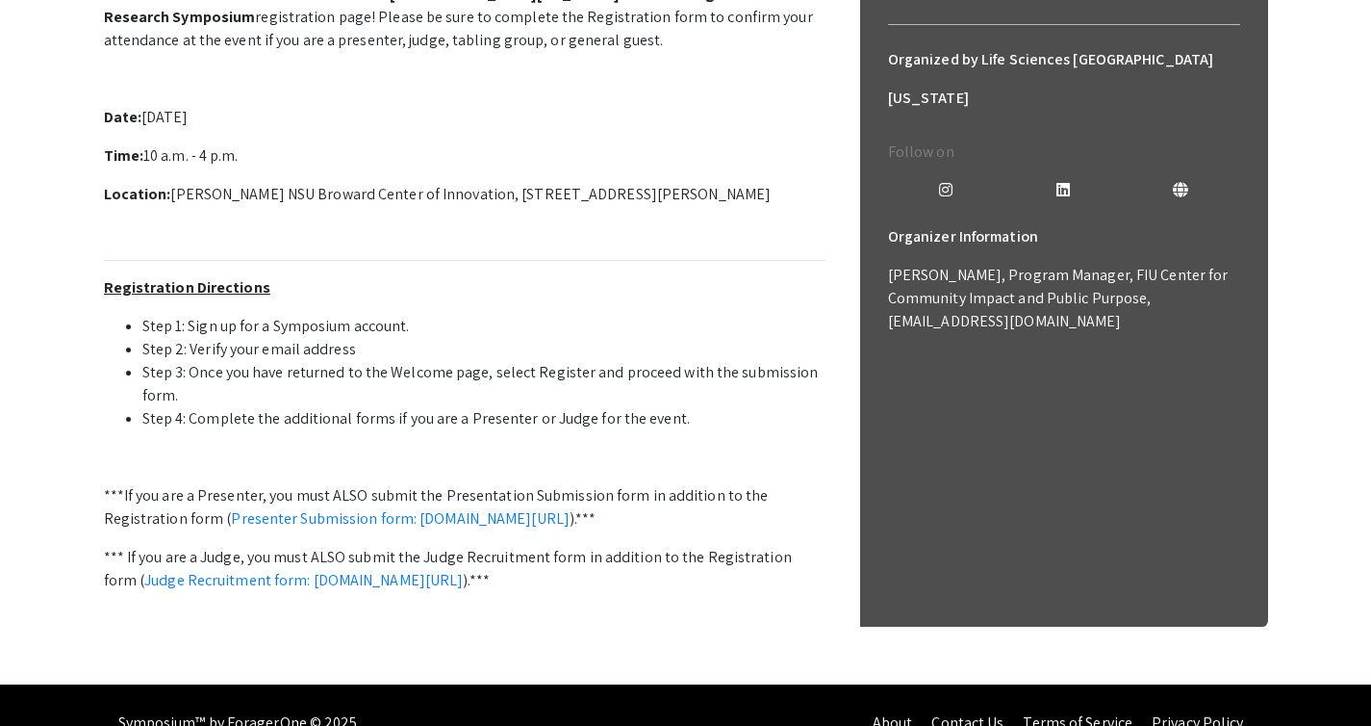
scroll to position [621, 0]
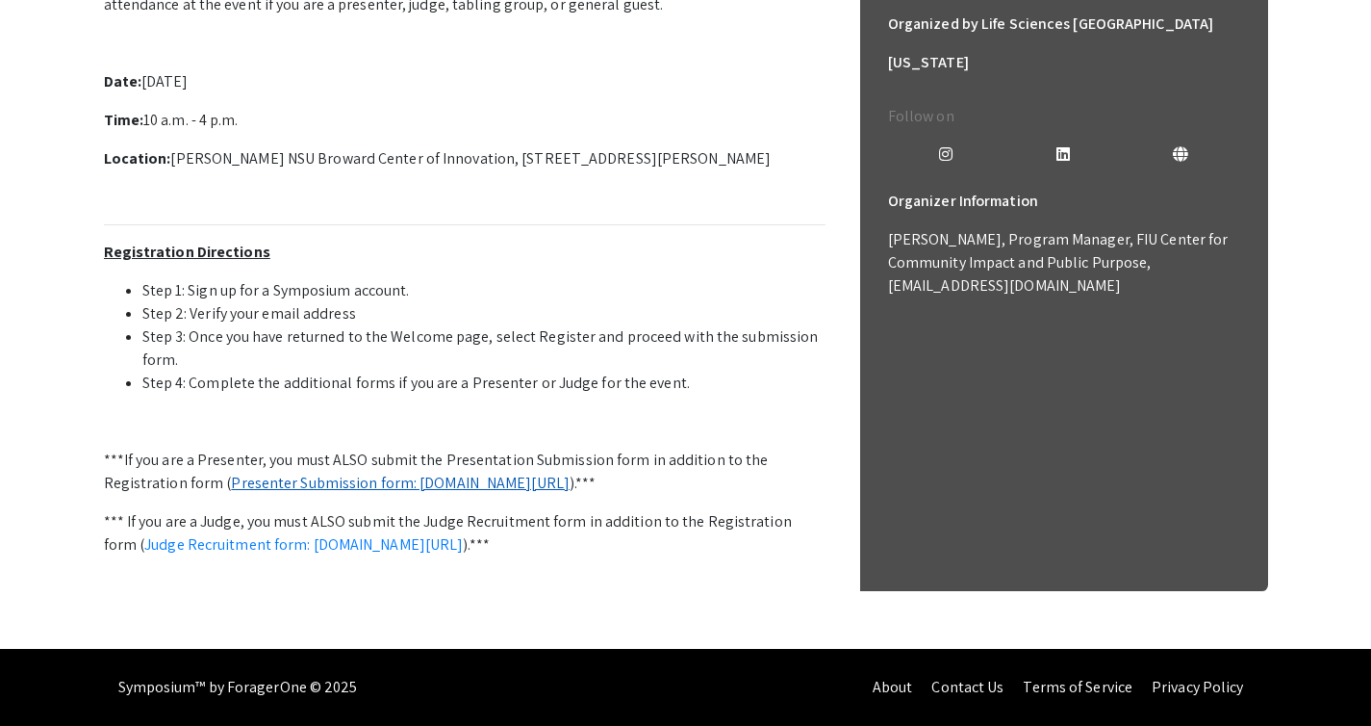
click at [385, 478] on link "Presenter Submission form: [DOMAIN_NAME][URL]" at bounding box center [400, 483] width 339 height 20
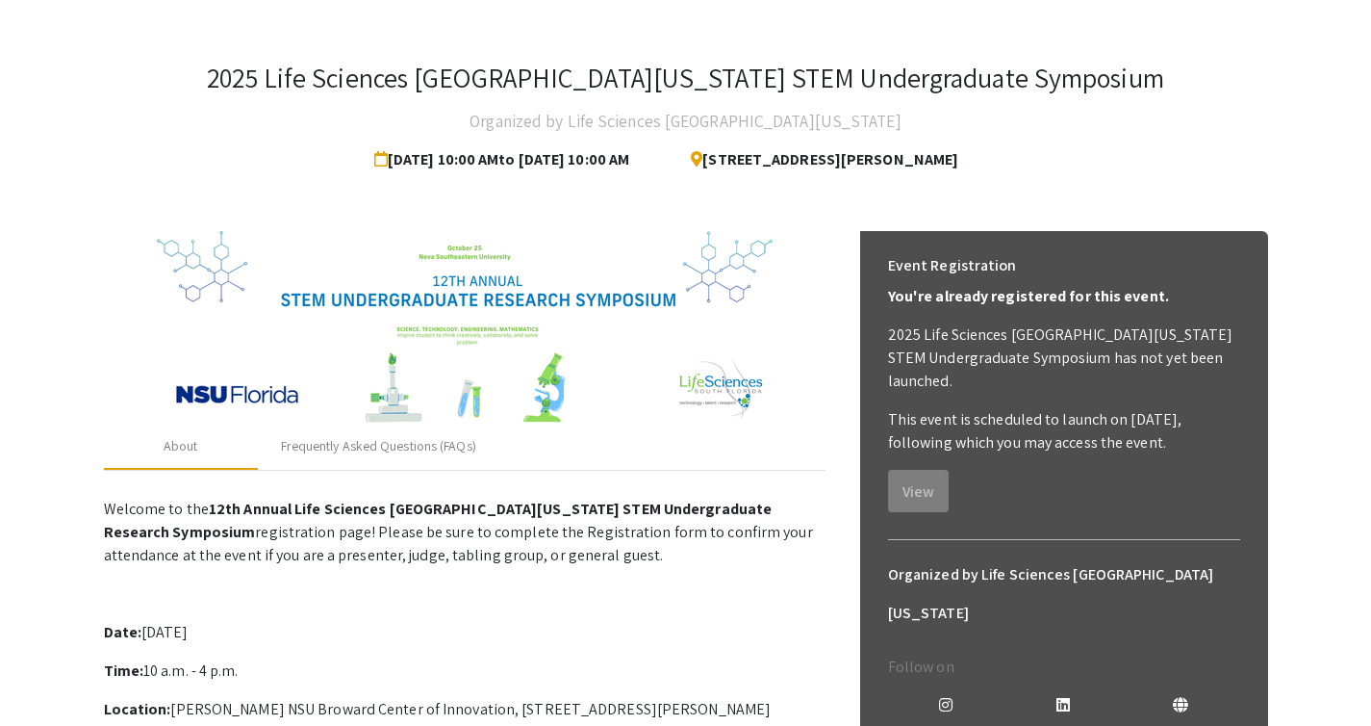
scroll to position [0, 0]
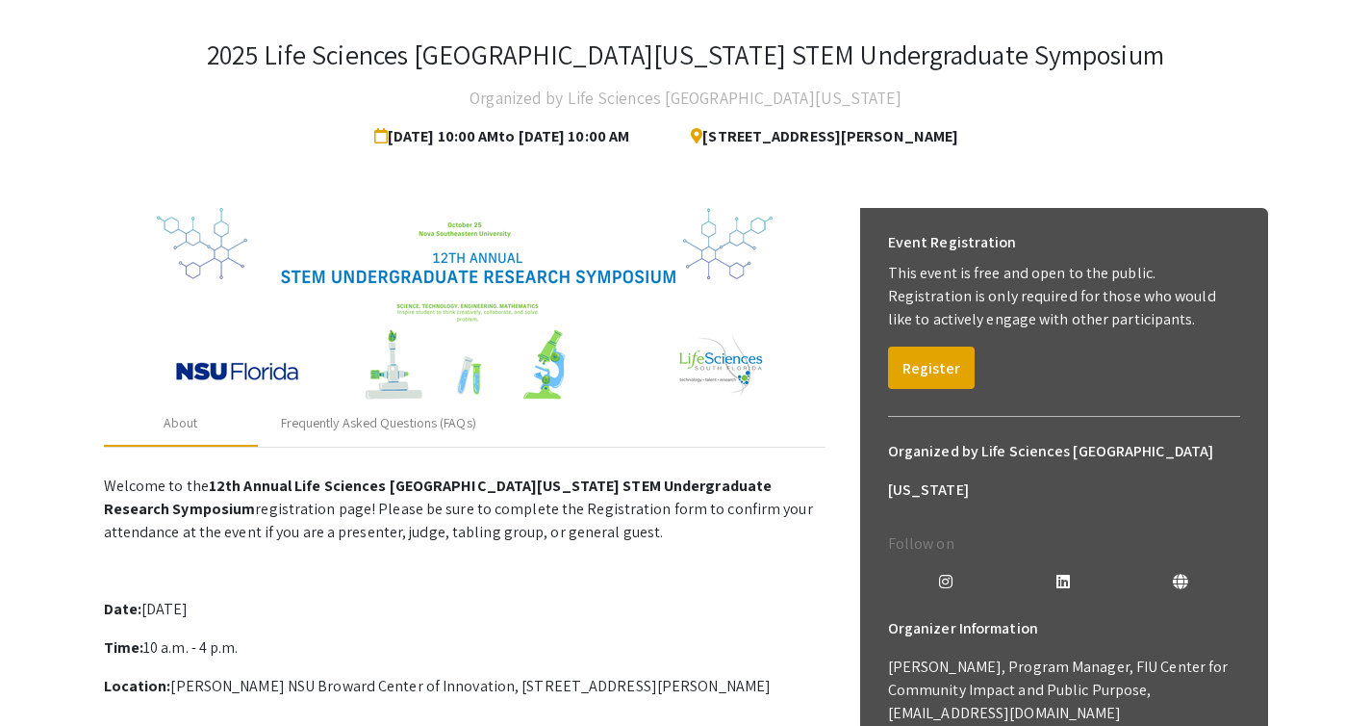
scroll to position [30, 0]
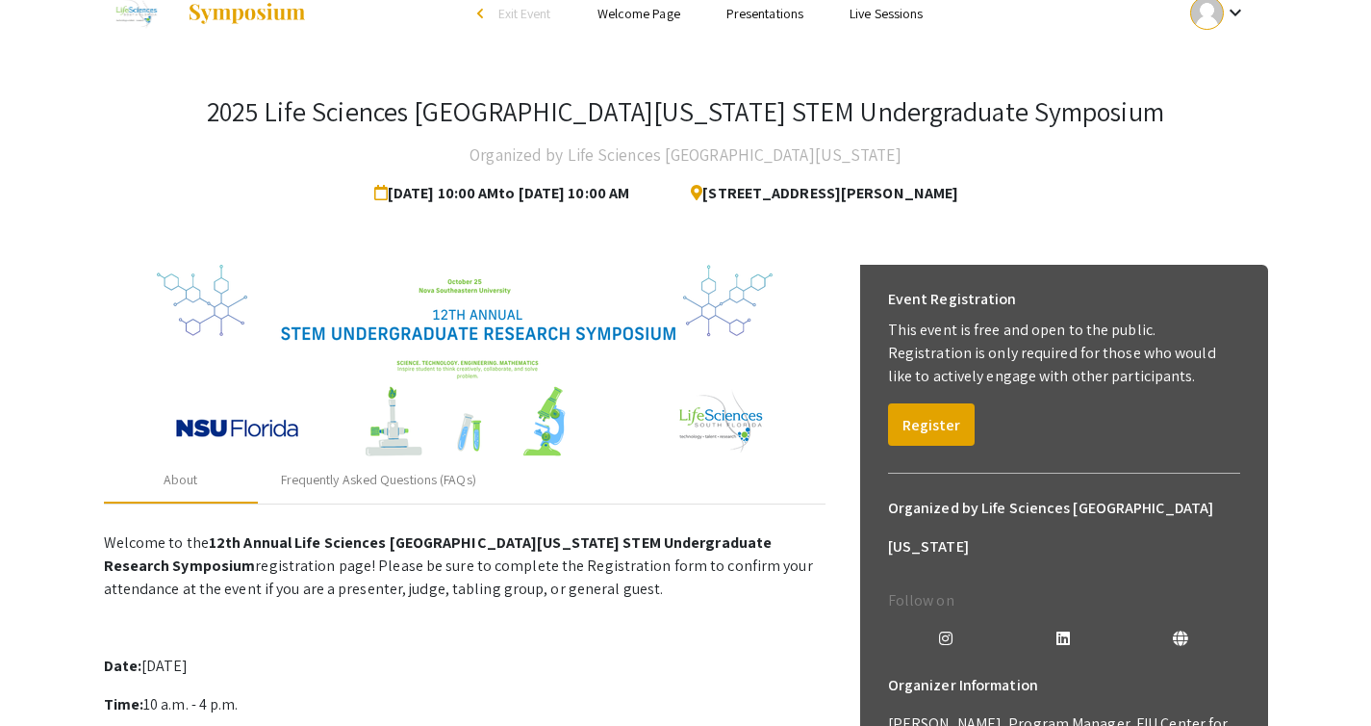
click at [374, 199] on icon at bounding box center [380, 192] width 13 height 15
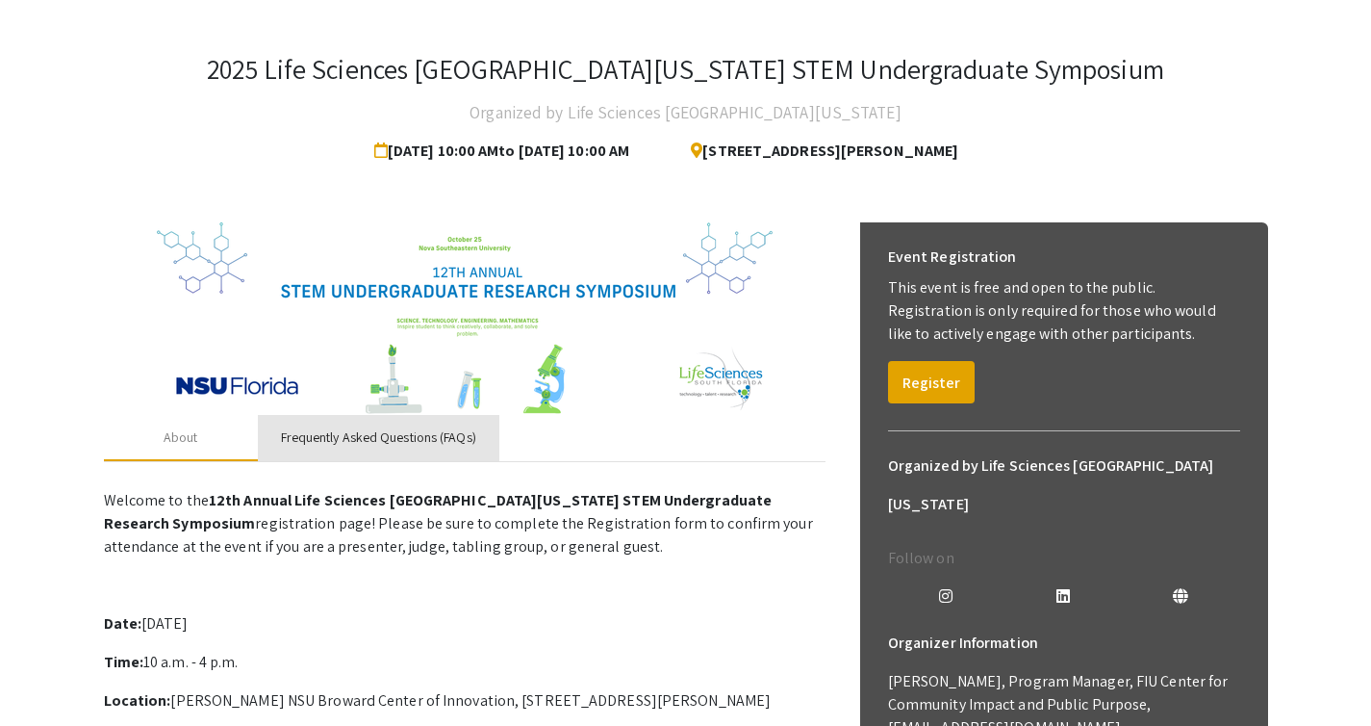
click at [435, 444] on div "Frequently Asked Questions (FAQs)" at bounding box center [378, 437] width 195 height 20
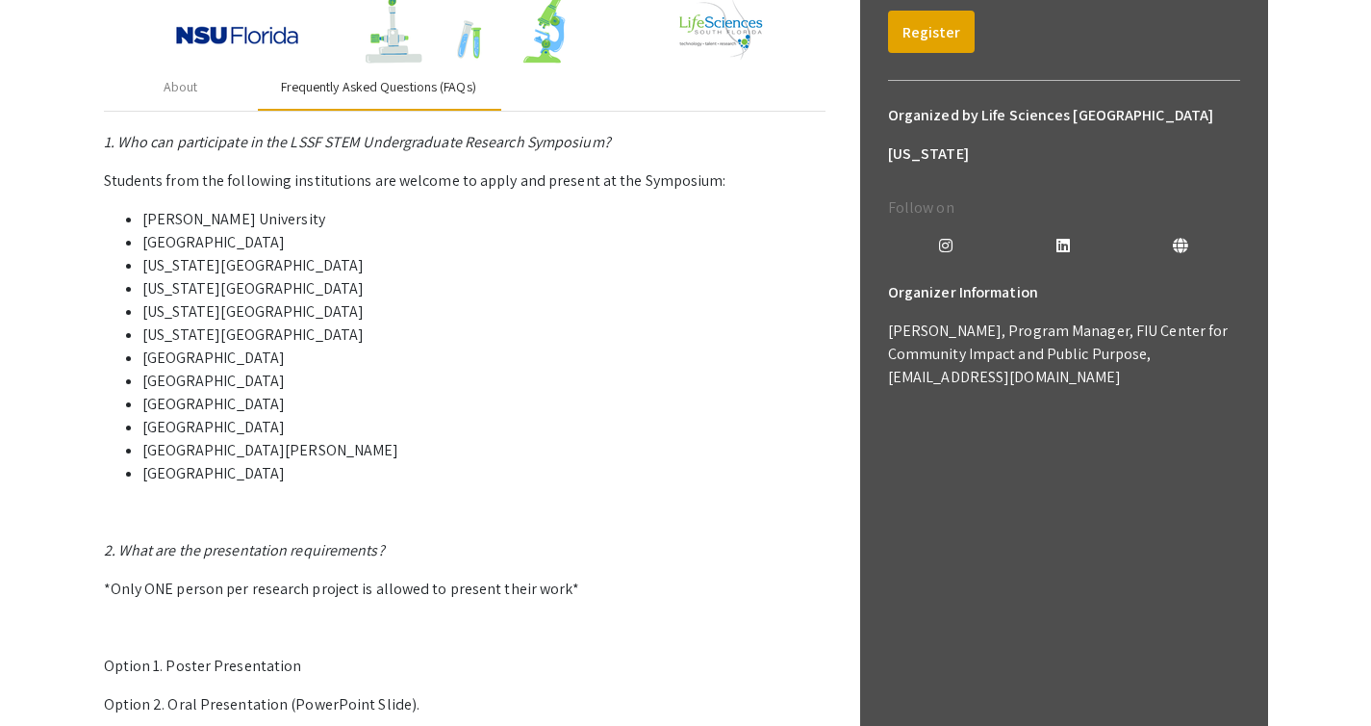
scroll to position [419, 0]
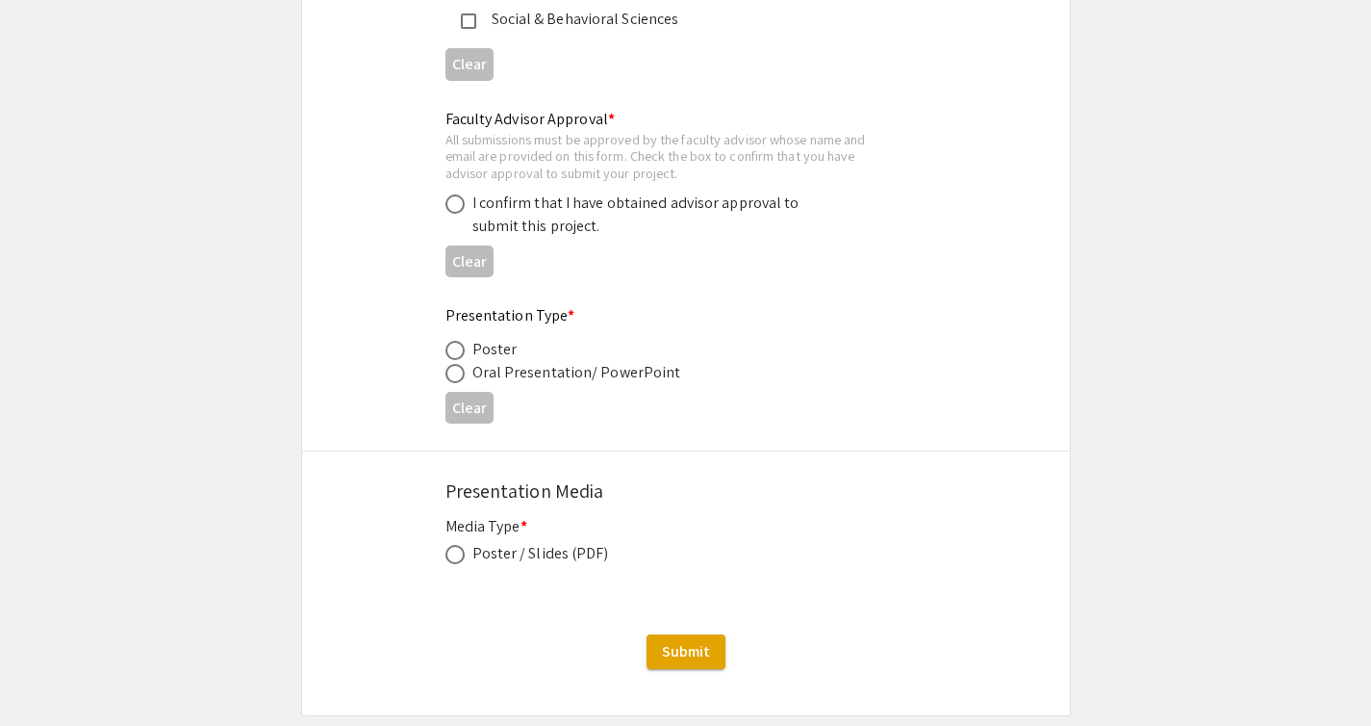
scroll to position [2960, 0]
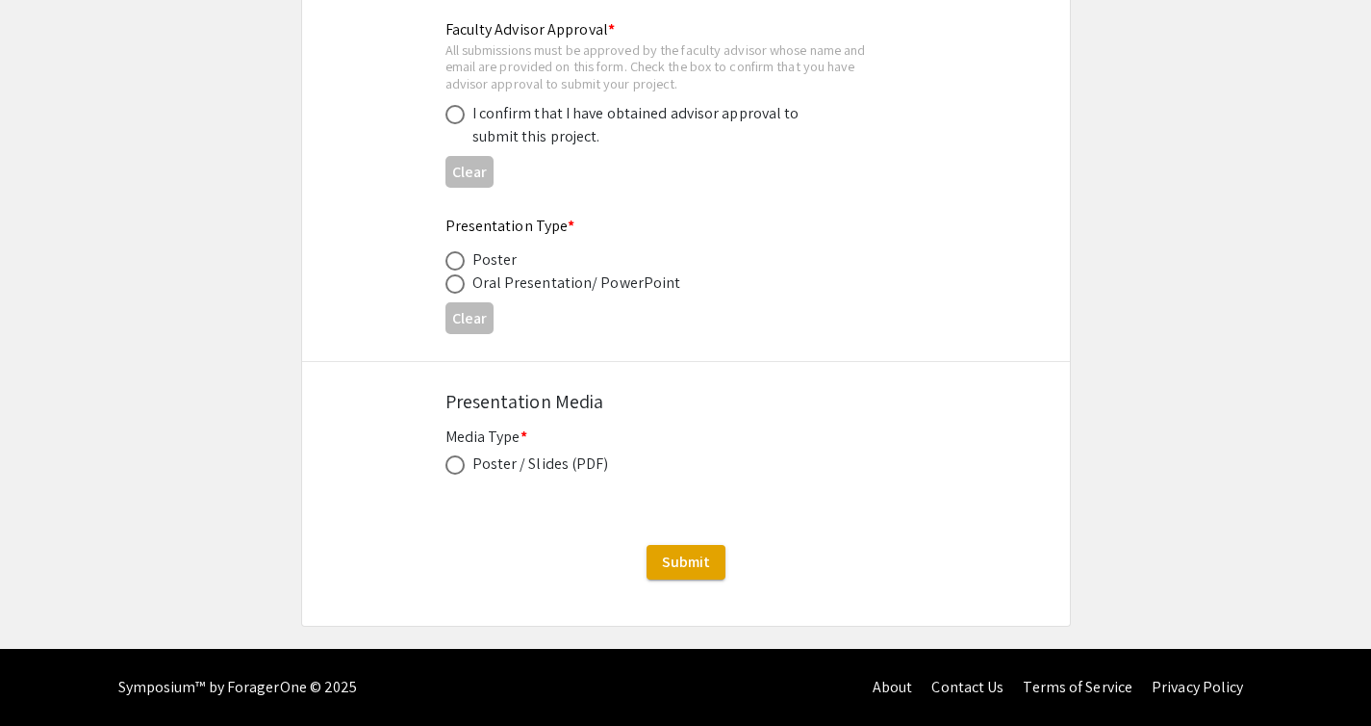
click at [469, 474] on label at bounding box center [459, 464] width 27 height 19
click at [465, 474] on input "radio" at bounding box center [455, 464] width 19 height 19
radio input "true"
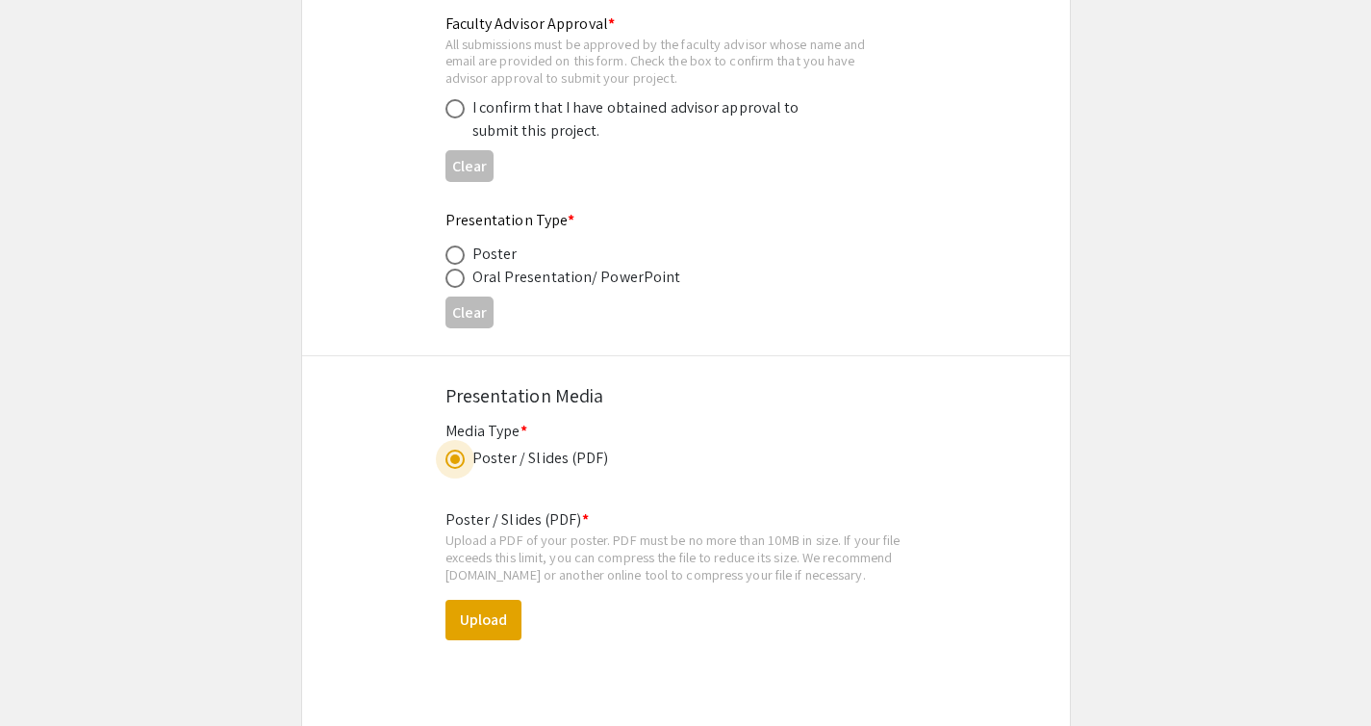
click at [458, 469] on span at bounding box center [455, 458] width 19 height 19
click at [458, 469] on input "radio" at bounding box center [455, 458] width 19 height 19
click at [604, 420] on div "Presentation Media" at bounding box center [686, 395] width 481 height 48
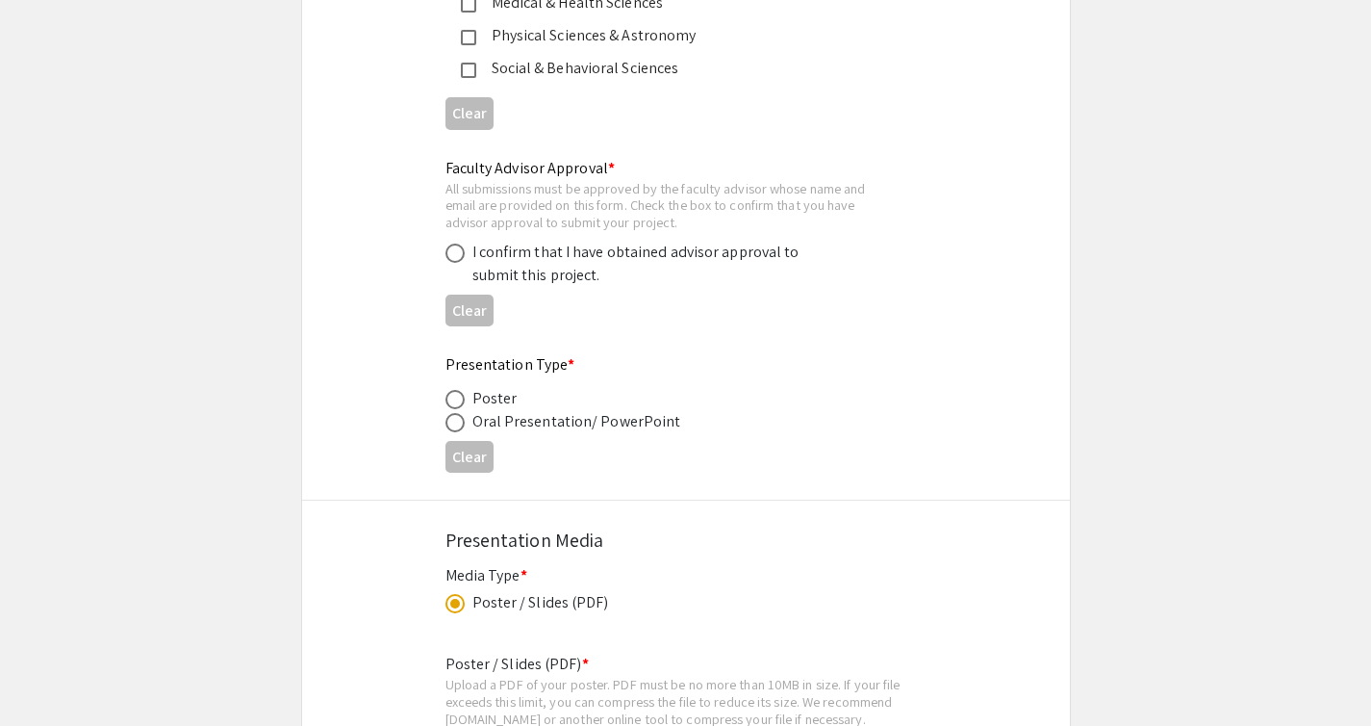
scroll to position [2803, 0]
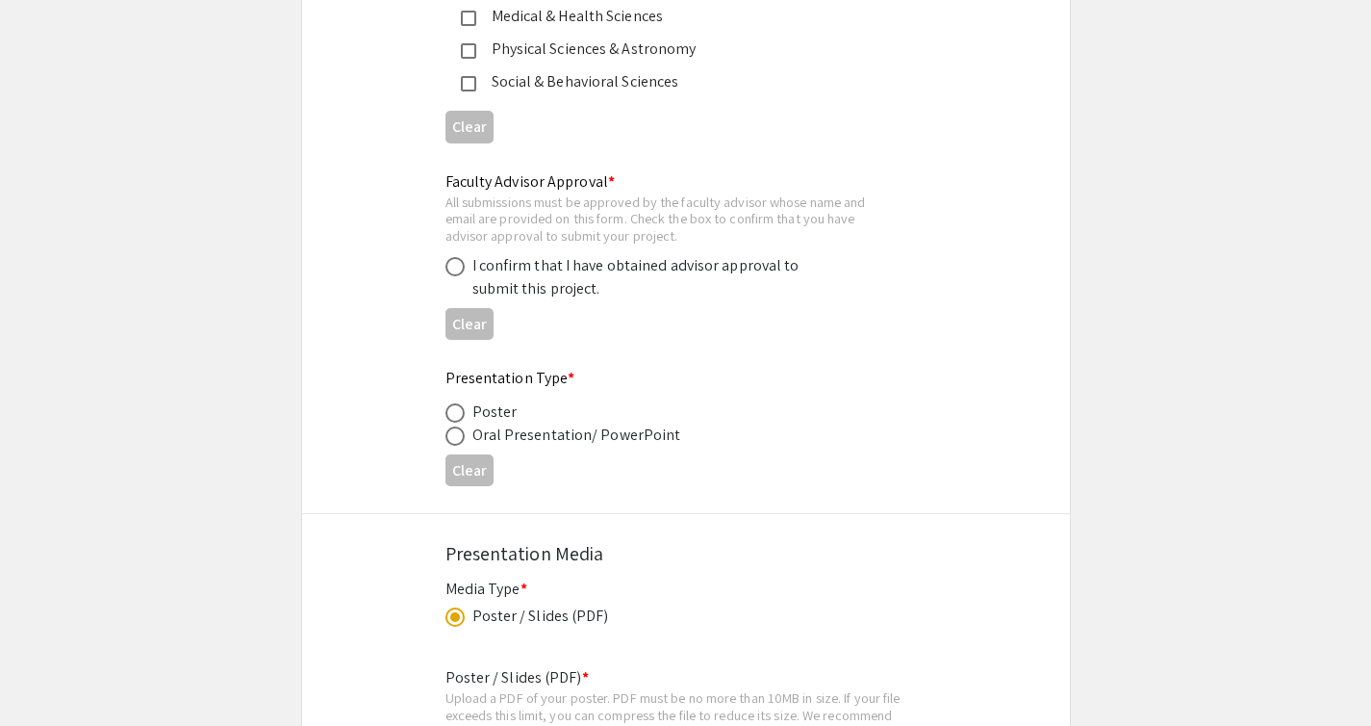
click at [486, 423] on div "Poster" at bounding box center [495, 411] width 45 height 23
click at [462, 422] on span at bounding box center [455, 412] width 19 height 19
click at [462, 422] on input "radio" at bounding box center [455, 412] width 19 height 19
radio input "true"
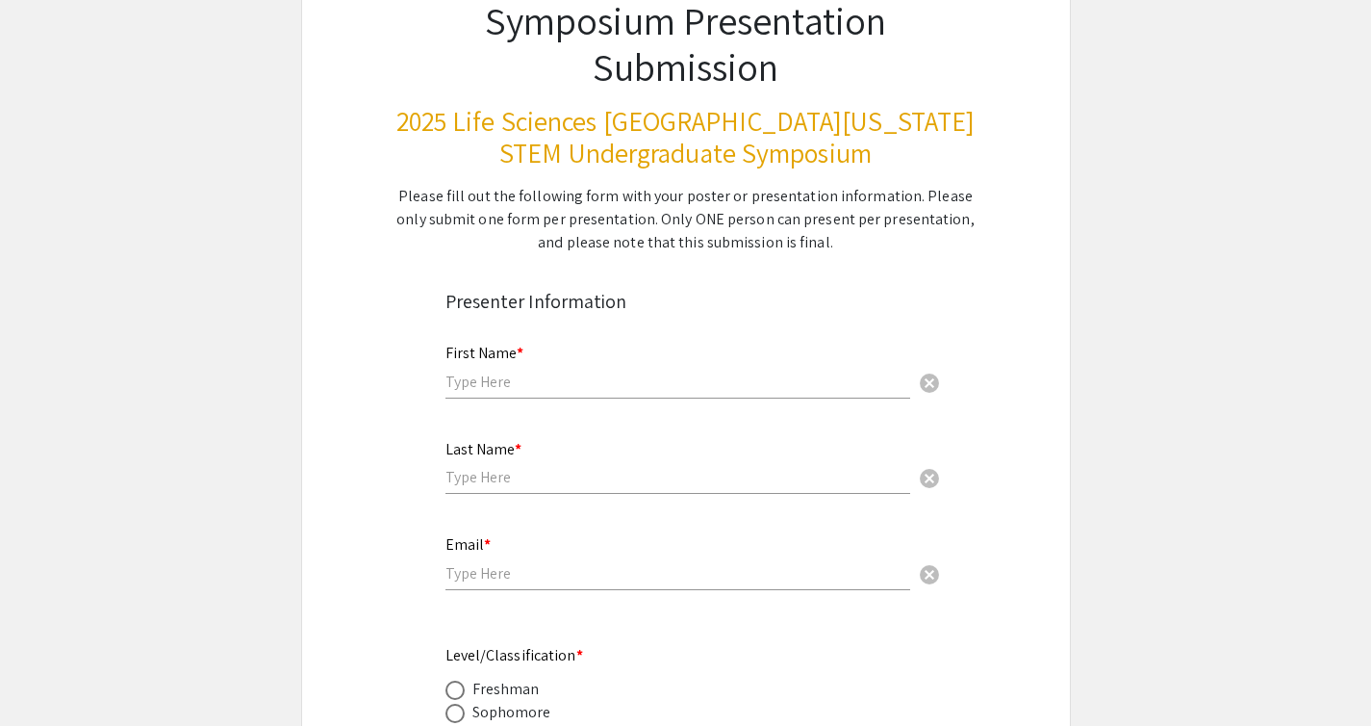
scroll to position [157, 0]
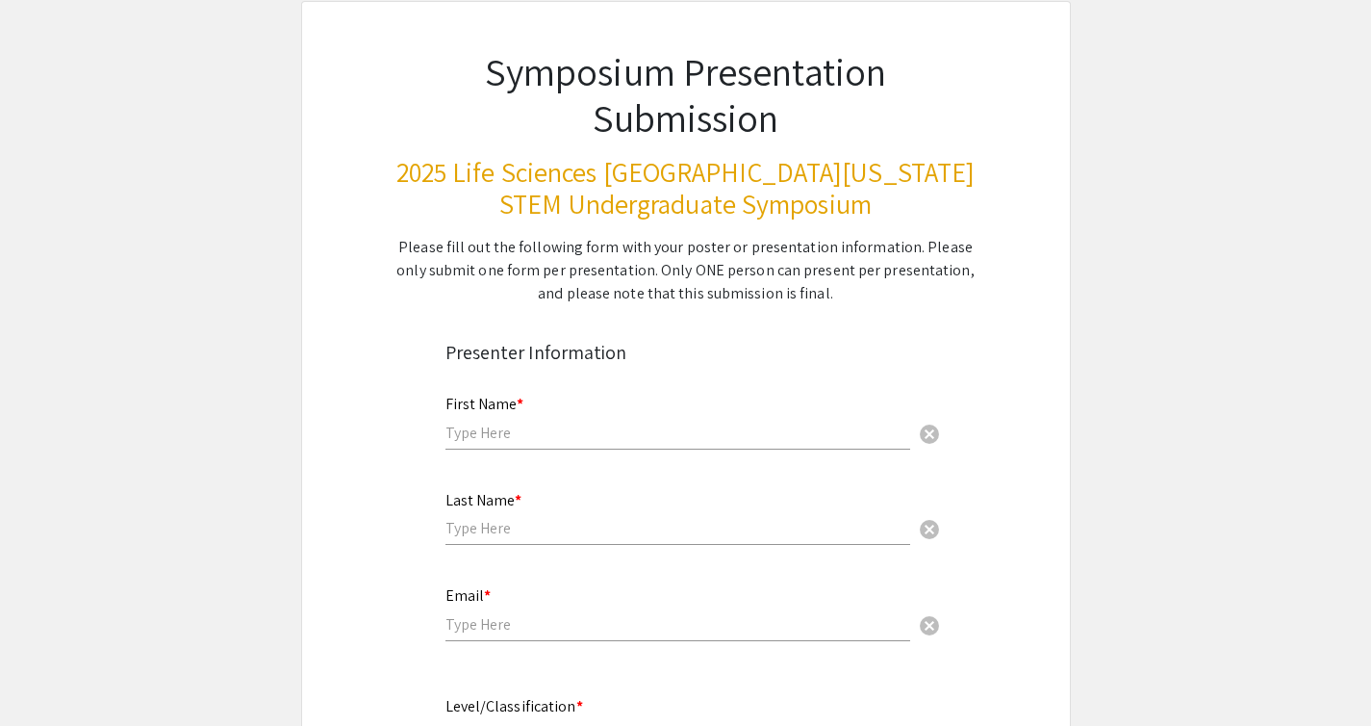
scroll to position [130, 0]
